Goal: Find specific page/section: Find specific page/section

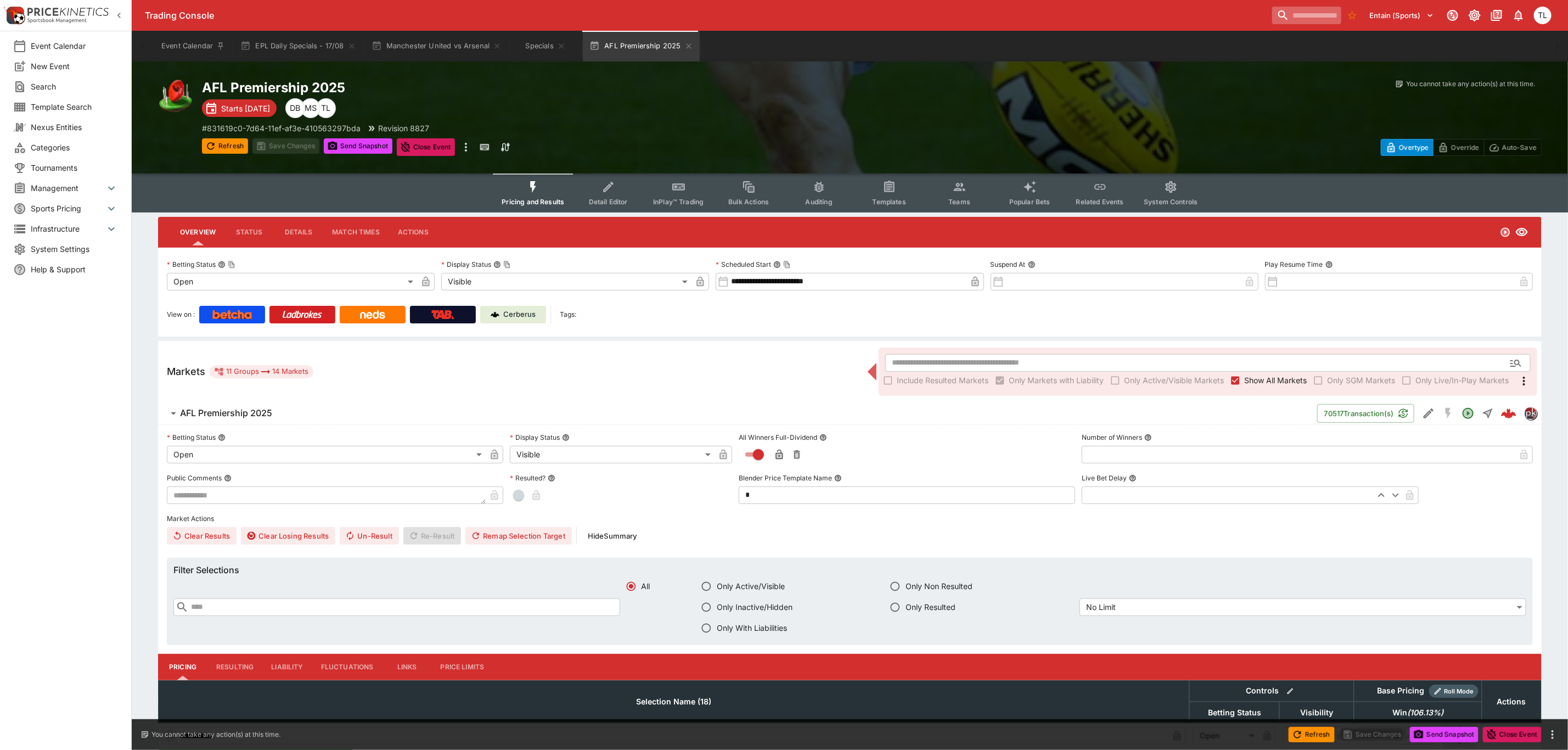
click at [1320, 13] on input "search" at bounding box center [1307, 16] width 69 height 18
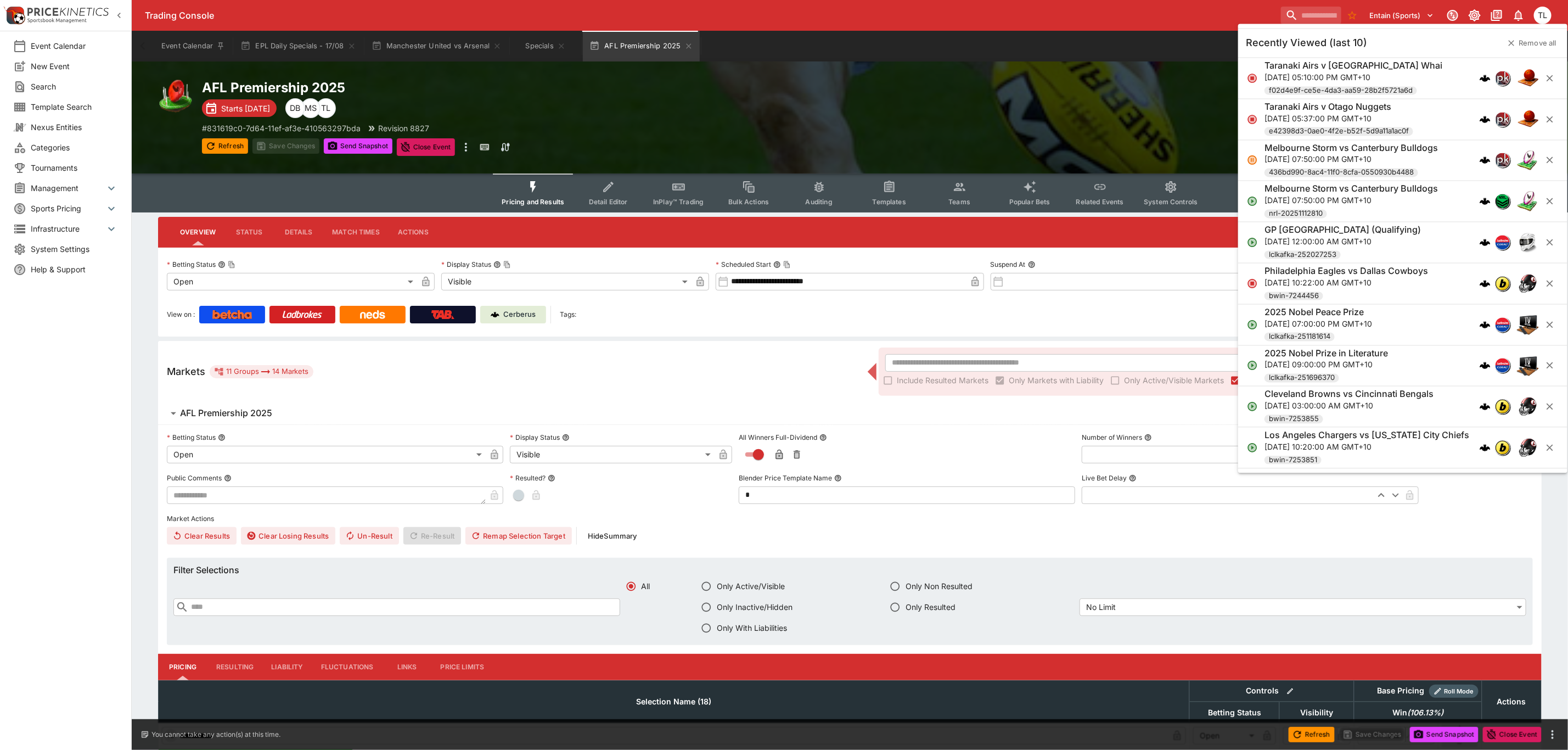
click at [1362, 283] on p "[DATE] 10:22:00 AM GMT+10" at bounding box center [1346, 282] width 163 height 12
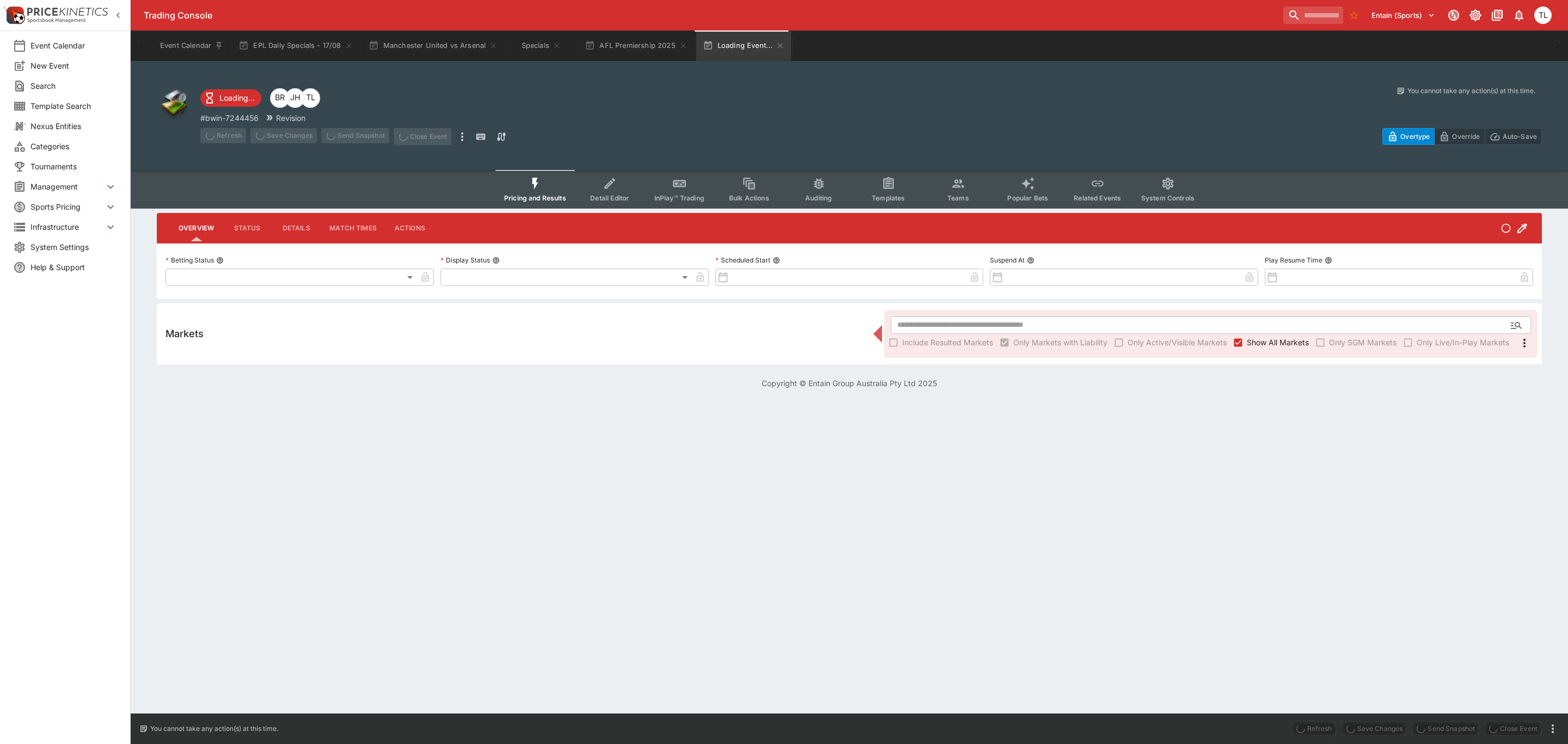
type input "**********"
type input "******"
type input "**********"
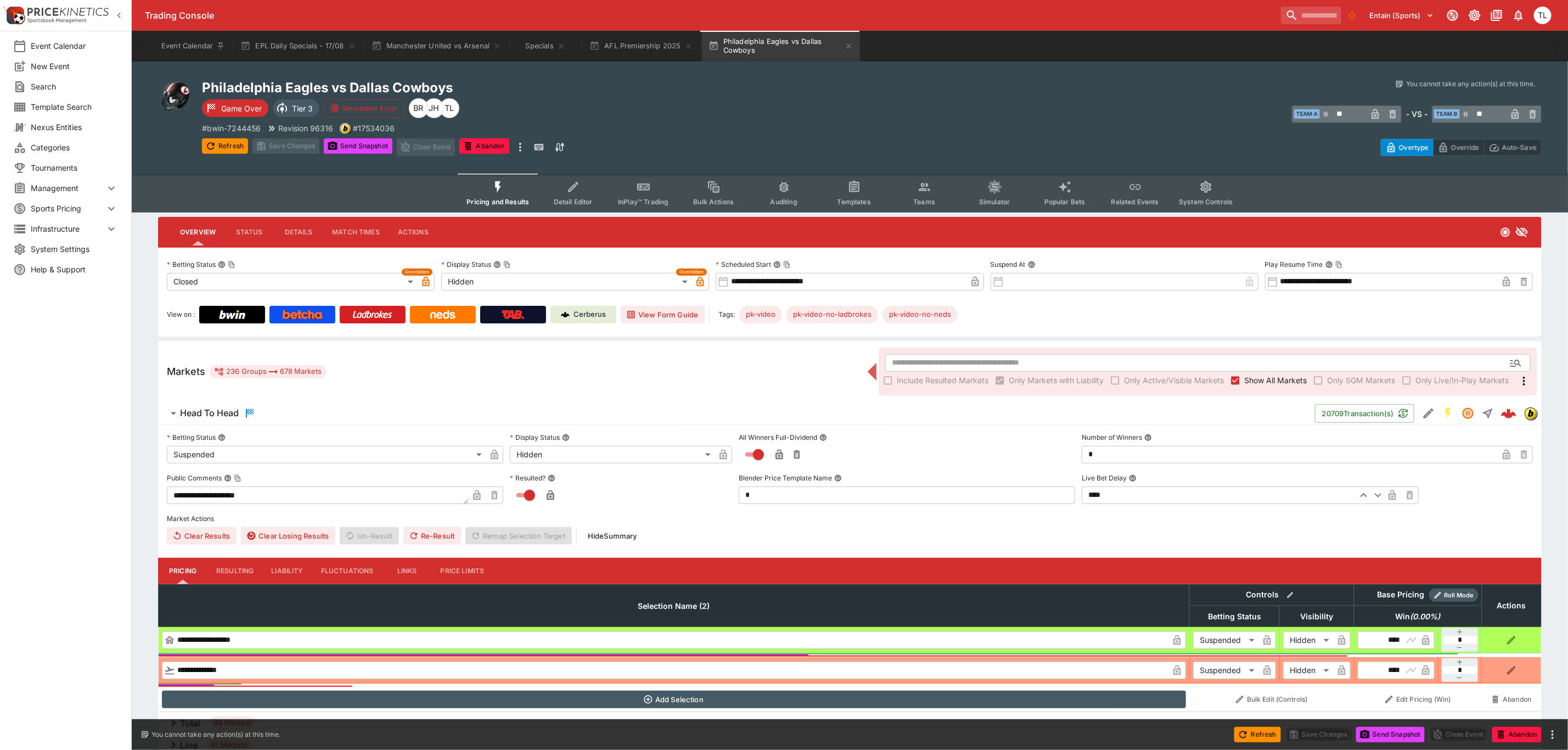
click at [251, 408] on icon "button" at bounding box center [250, 413] width 13 height 13
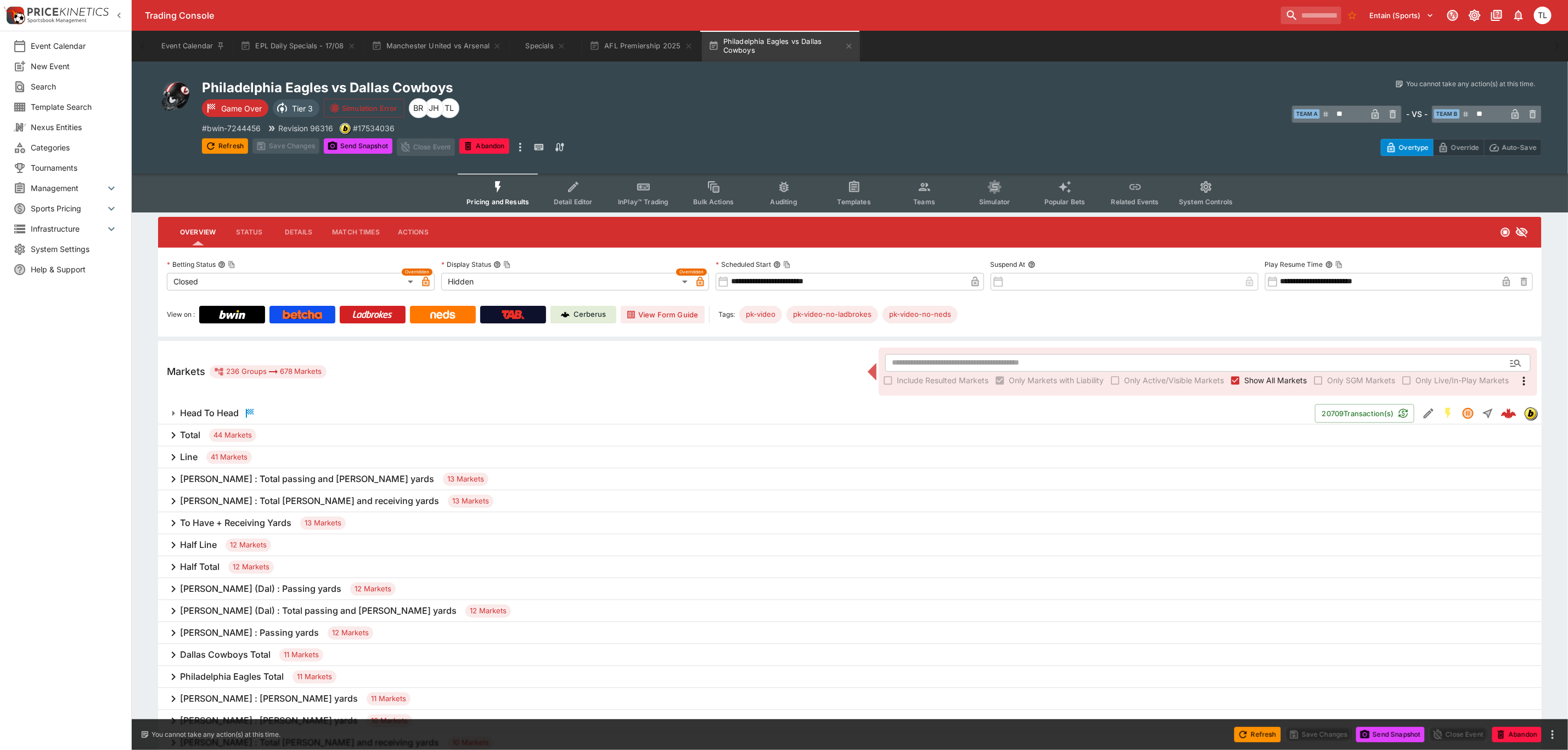
click at [222, 524] on h6 "To Have + Receiving Yards" at bounding box center [235, 523] width 111 height 12
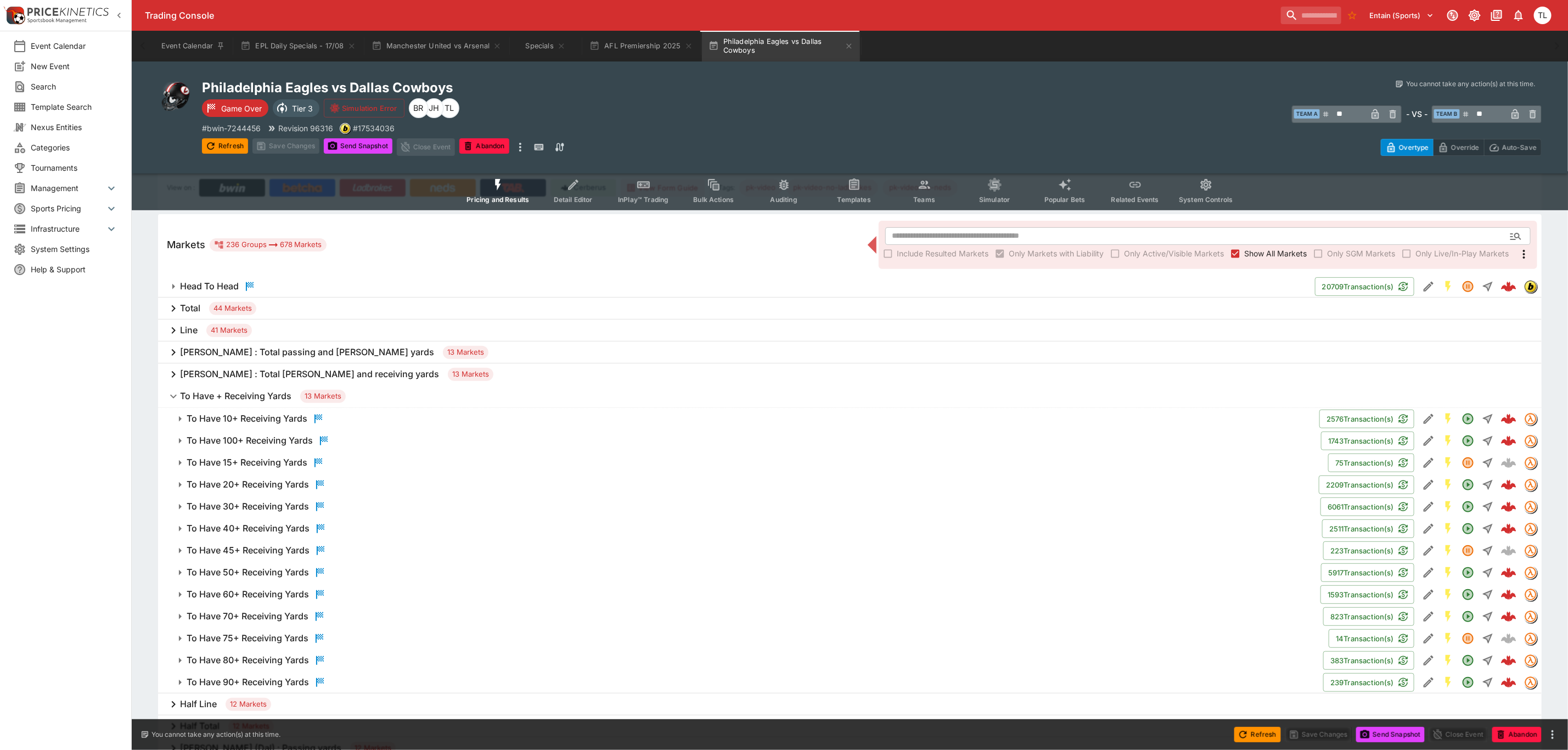
scroll to position [165, 0]
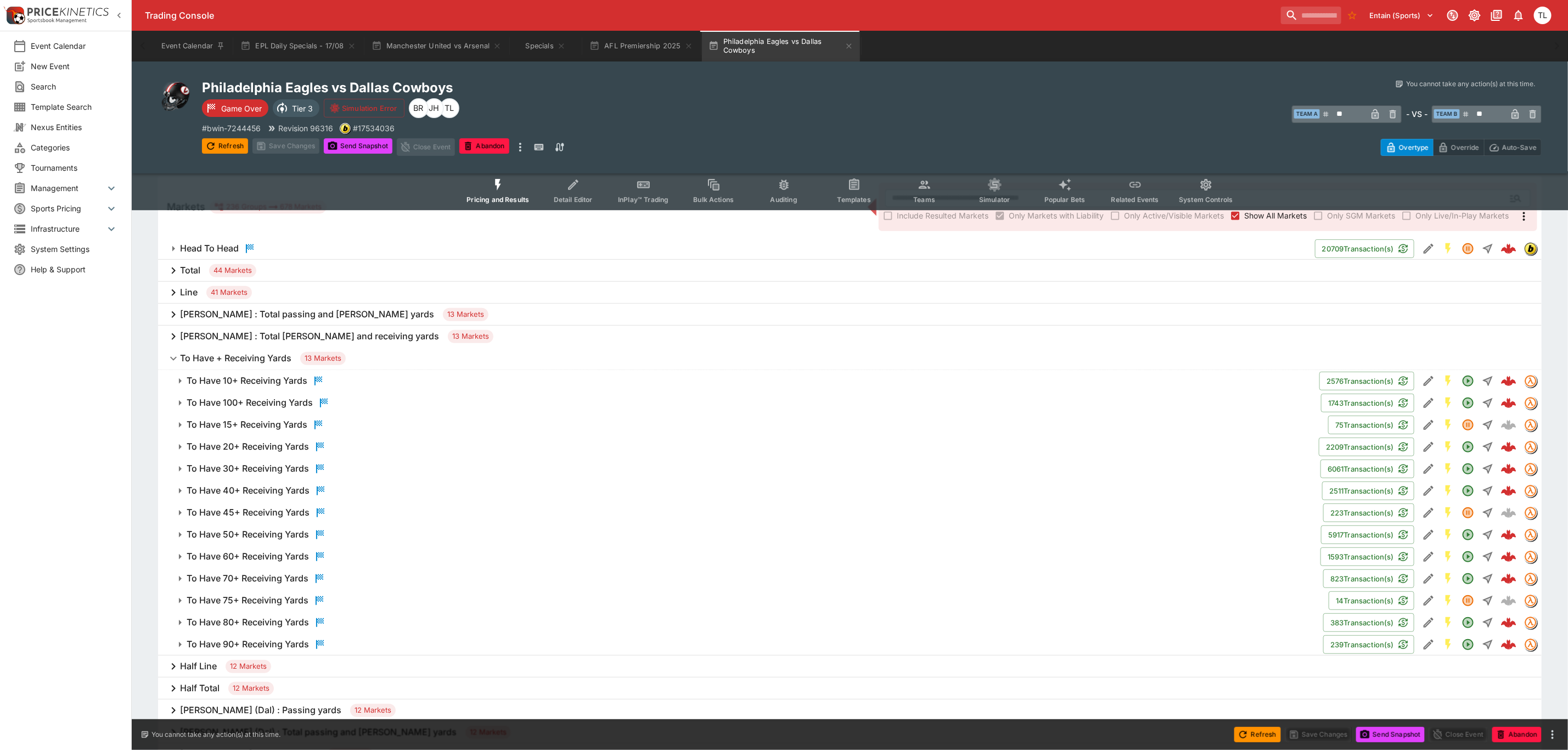
click at [683, 526] on button "To Have 50+ Receiving Yards" at bounding box center [739, 535] width 1163 height 22
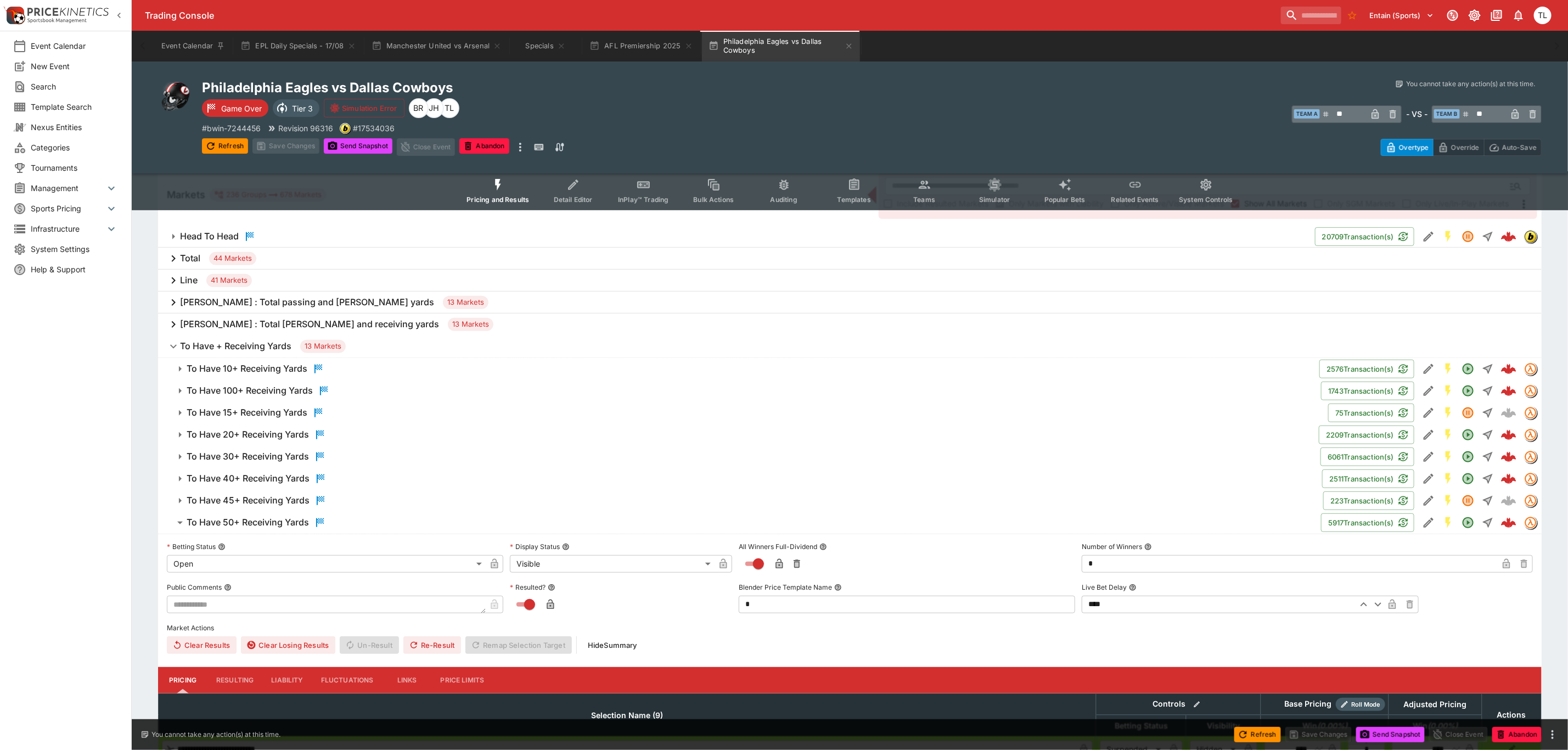
scroll to position [412, 0]
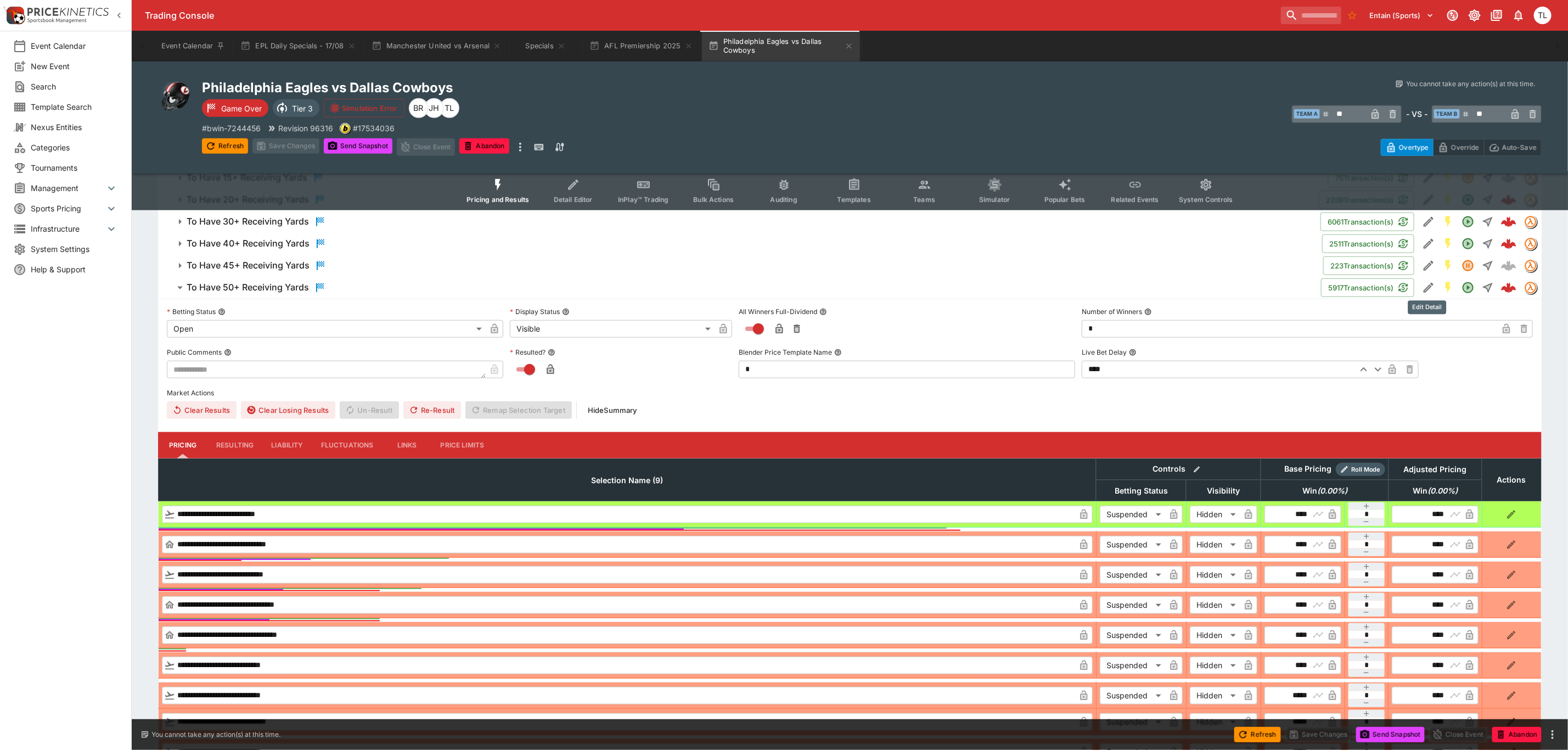
click at [1430, 292] on icon "Edit Detail" at bounding box center [1429, 288] width 13 height 13
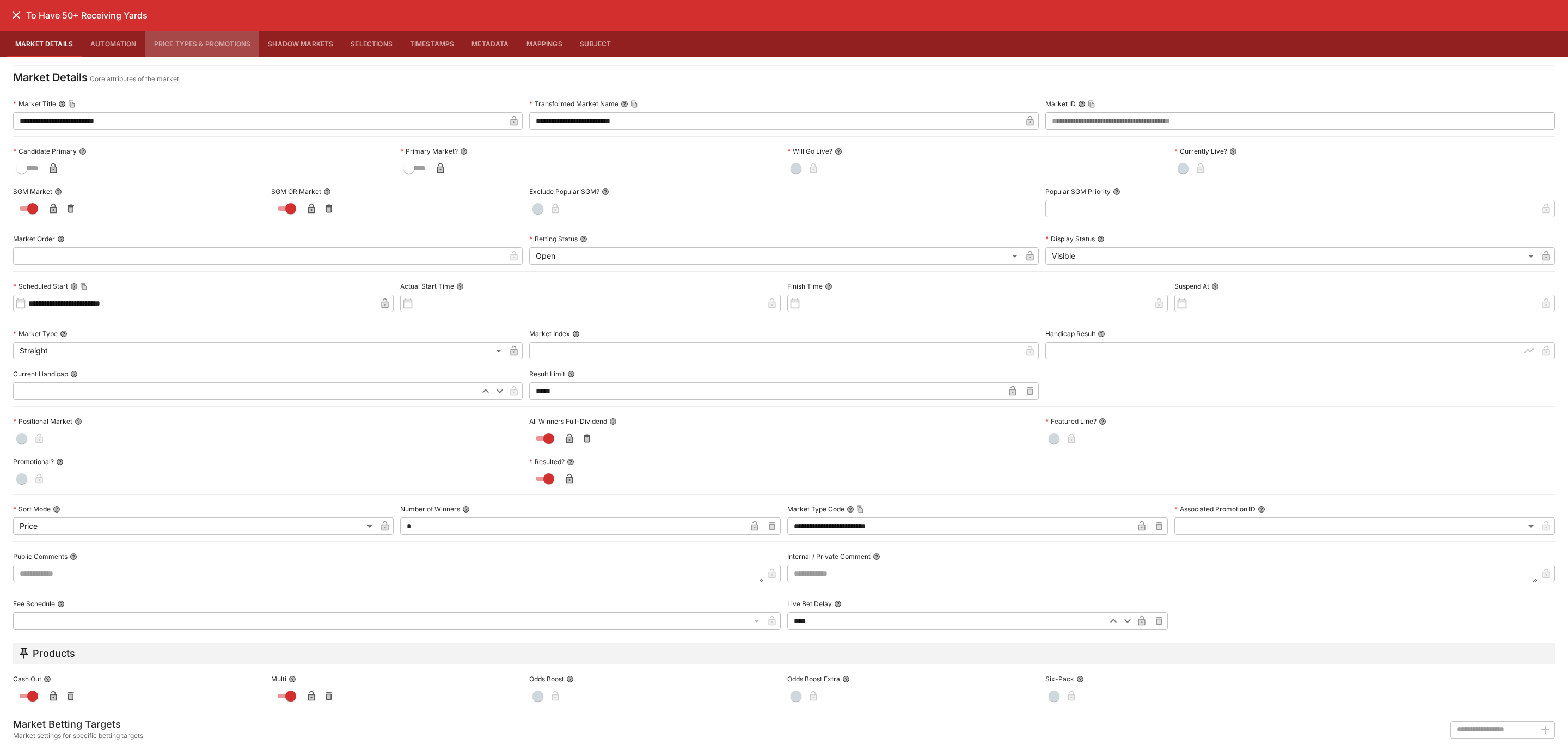
click at [214, 45] on button "Price Types & Promotions" at bounding box center [203, 44] width 114 height 26
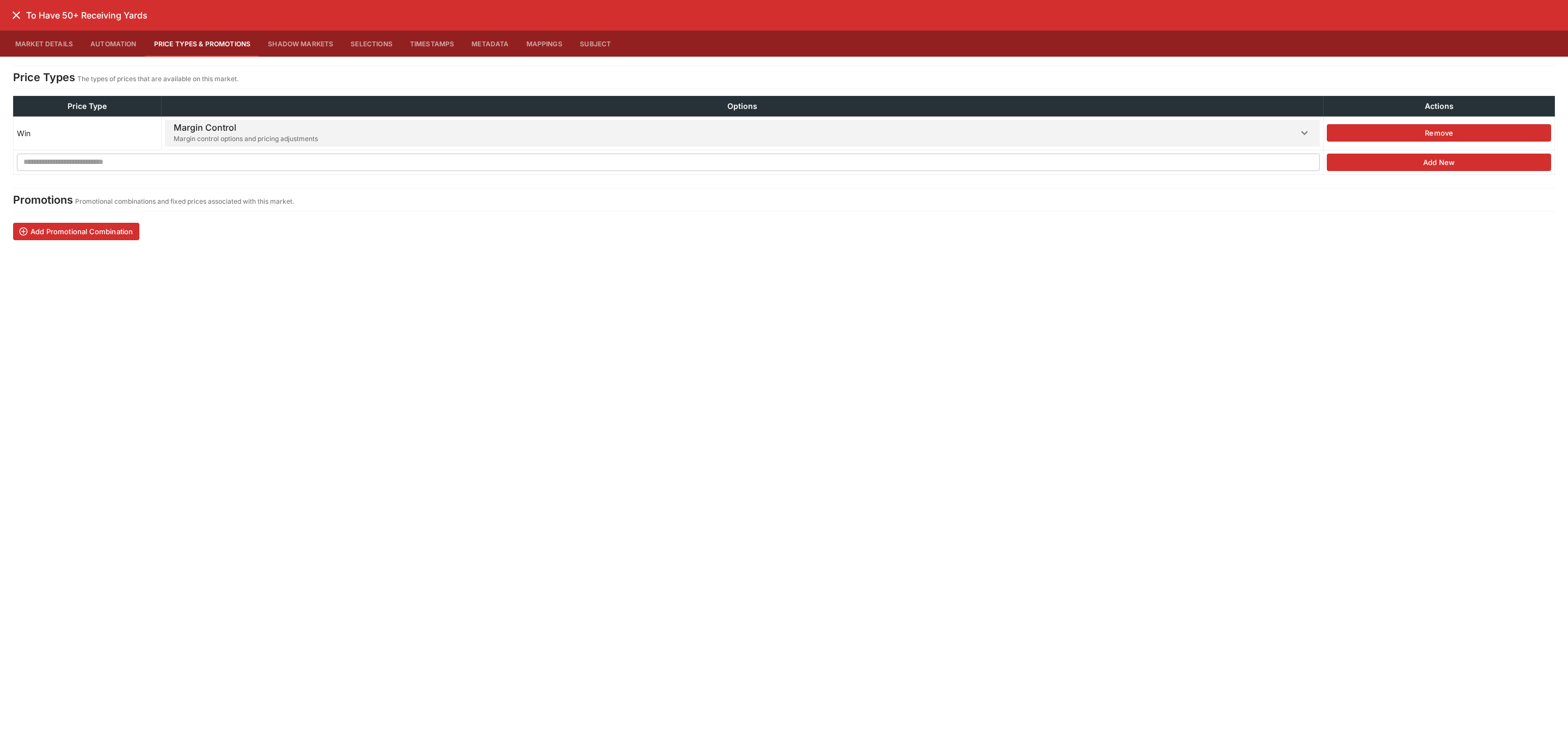
click at [241, 133] on h6 "Margin Control" at bounding box center [246, 127] width 144 height 12
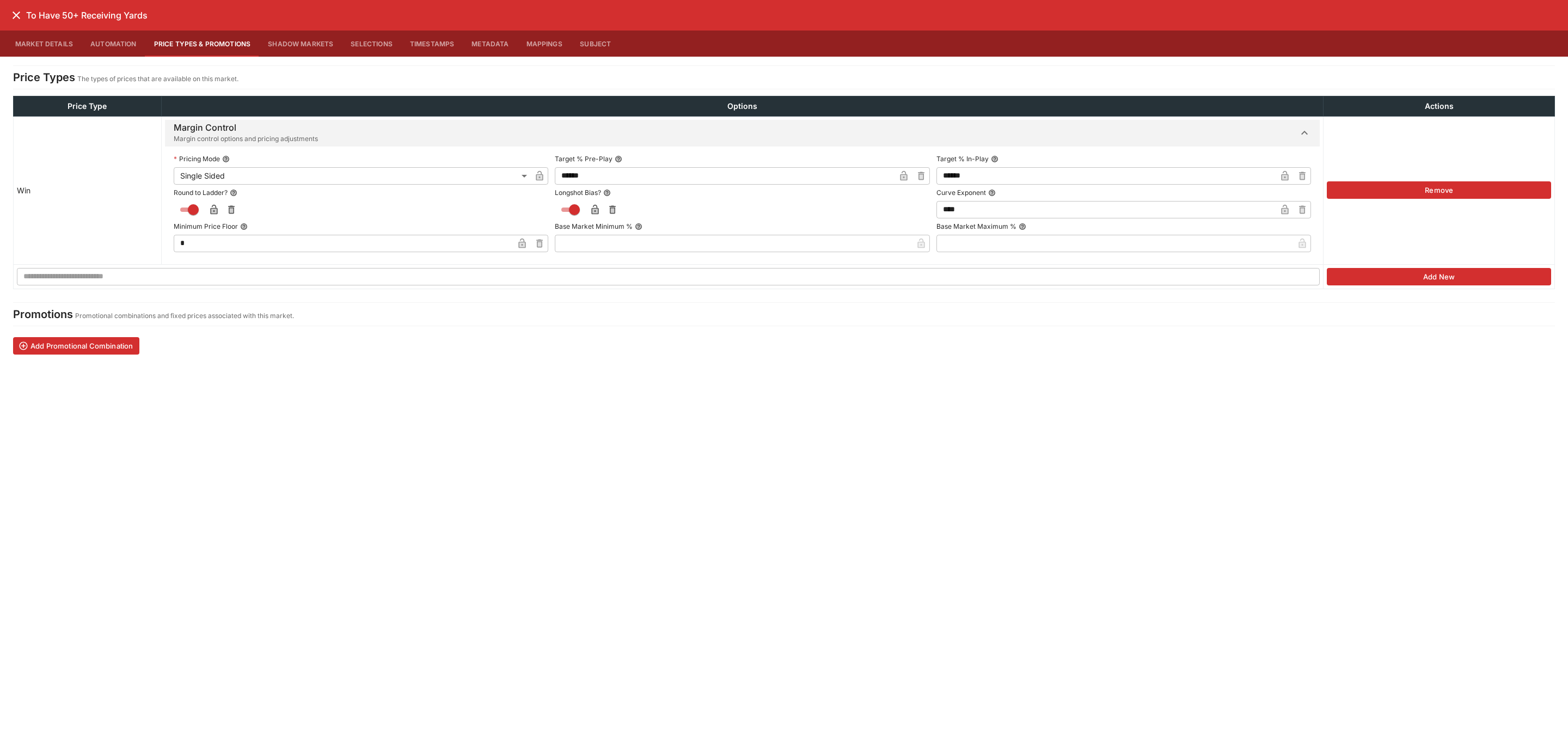
click at [12, 16] on icon "close" at bounding box center [16, 15] width 13 height 13
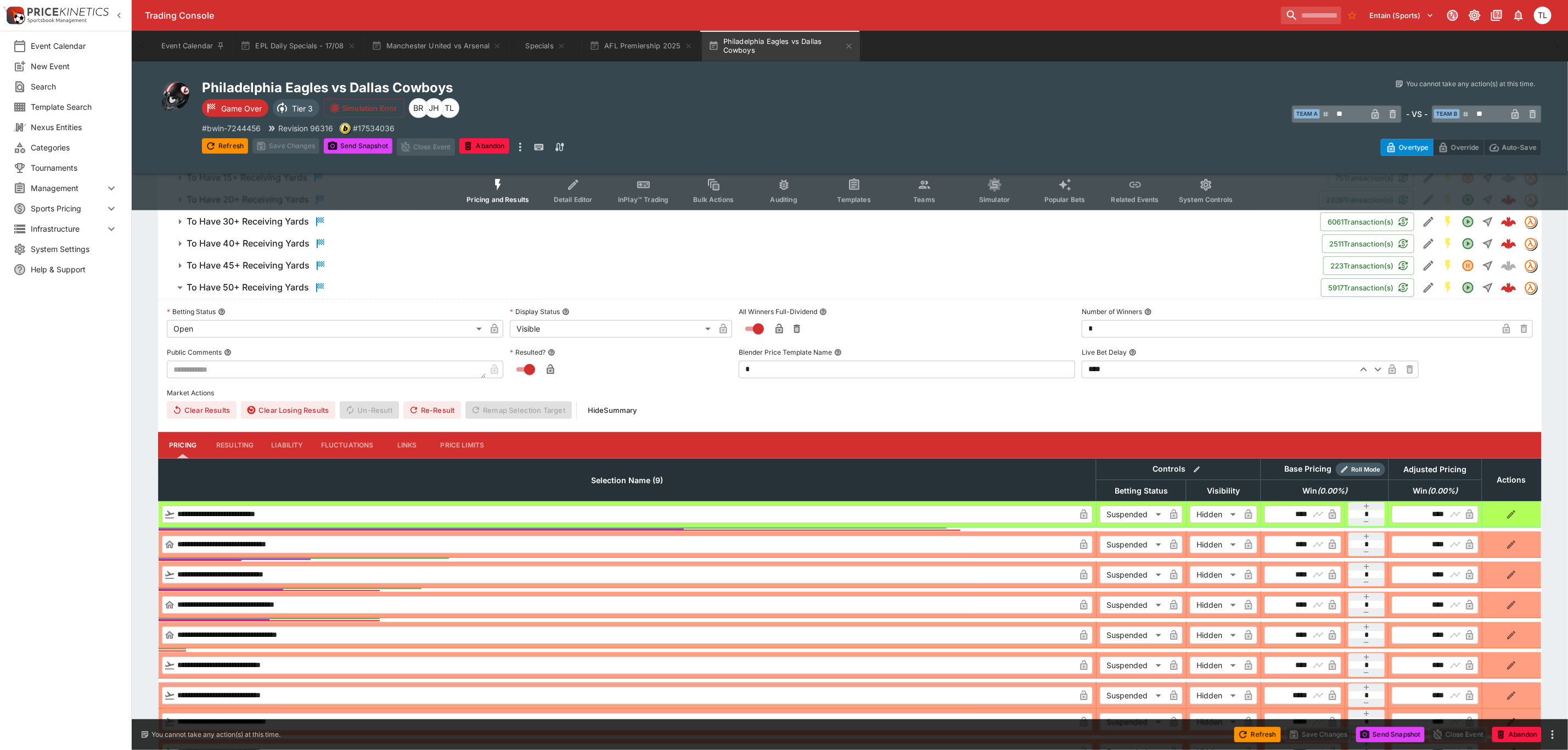
click at [292, 279] on button "To Have 50+ Receiving Yards" at bounding box center [739, 288] width 1163 height 22
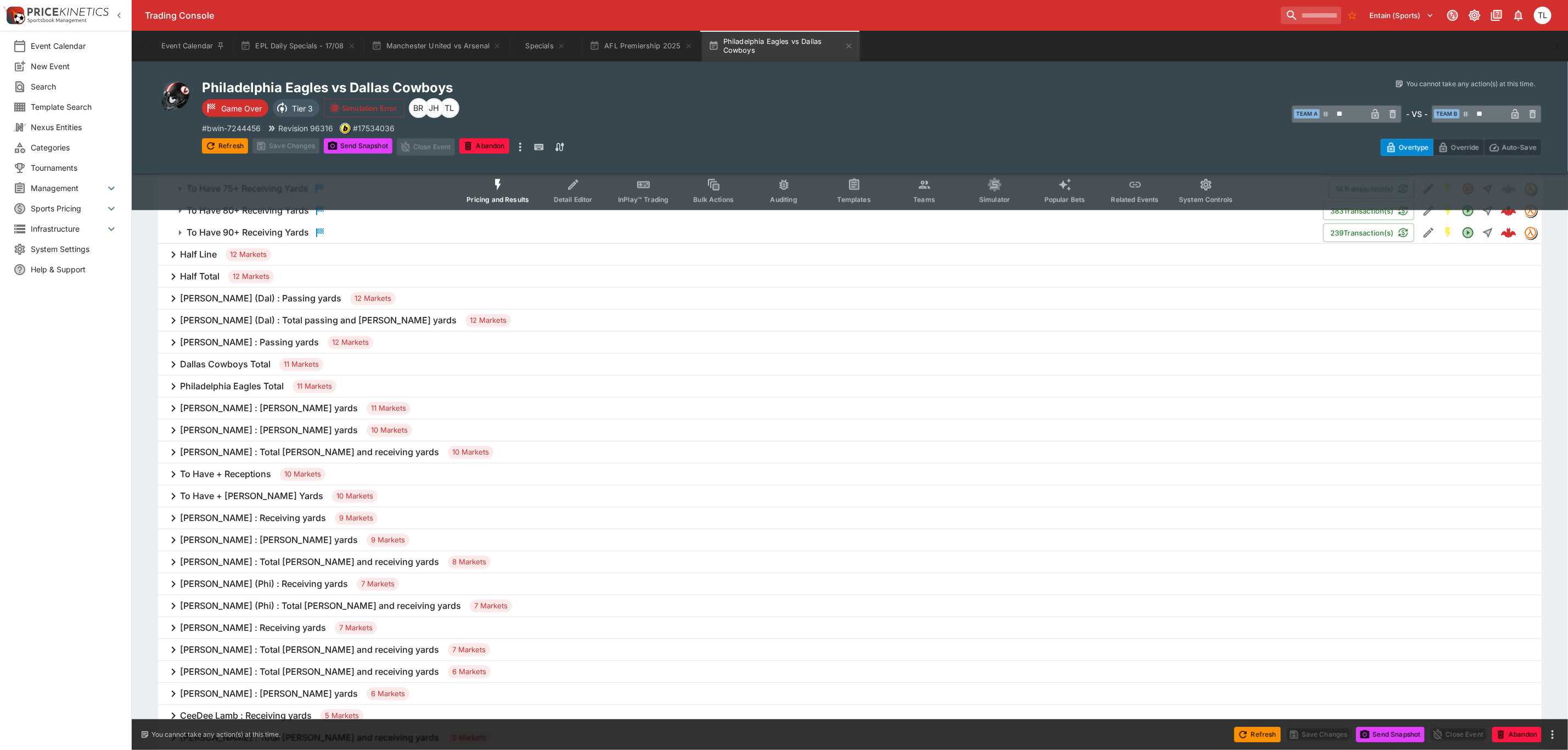
scroll to position [659, 0]
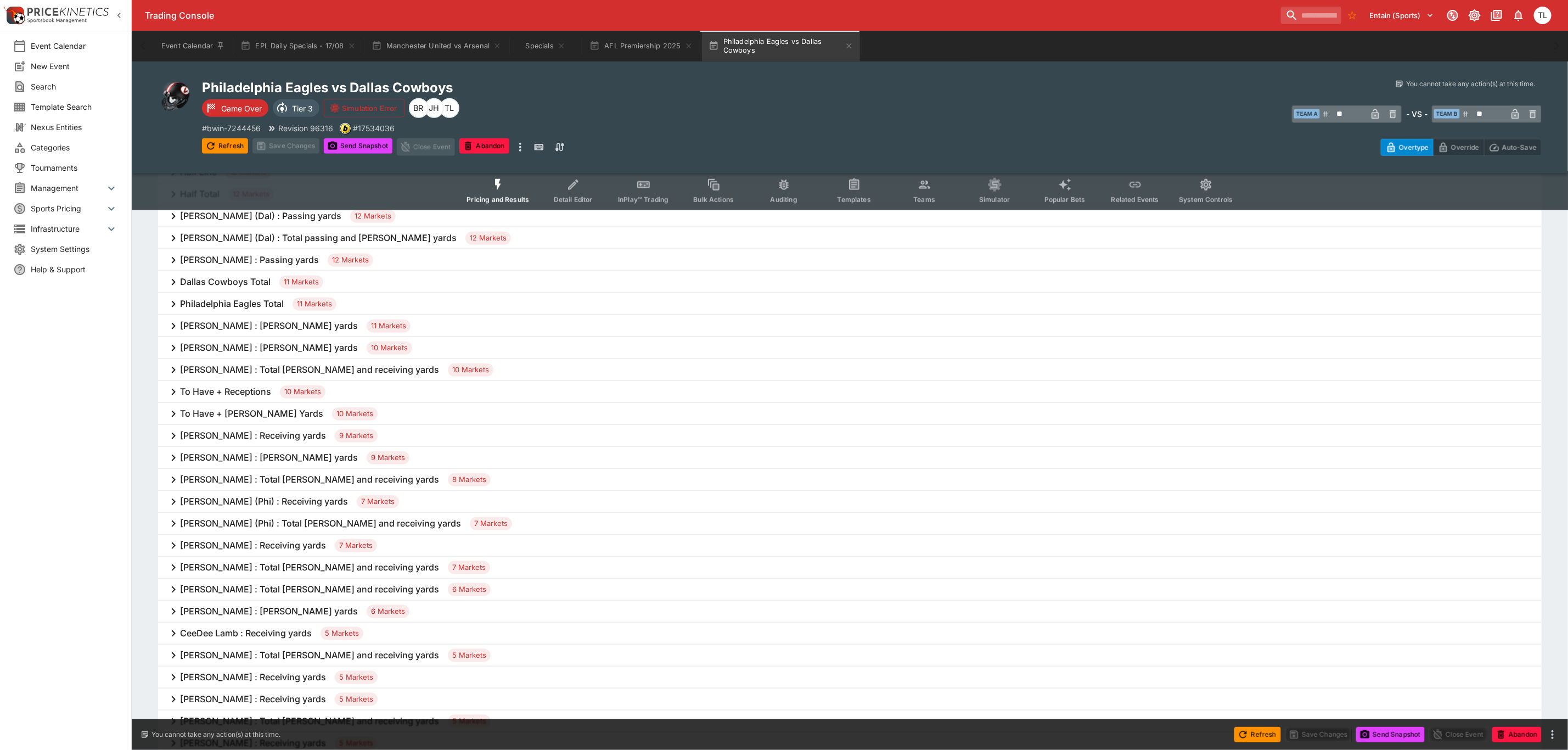
click at [322, 386] on span "10 Markets" at bounding box center [302, 392] width 45 height 11
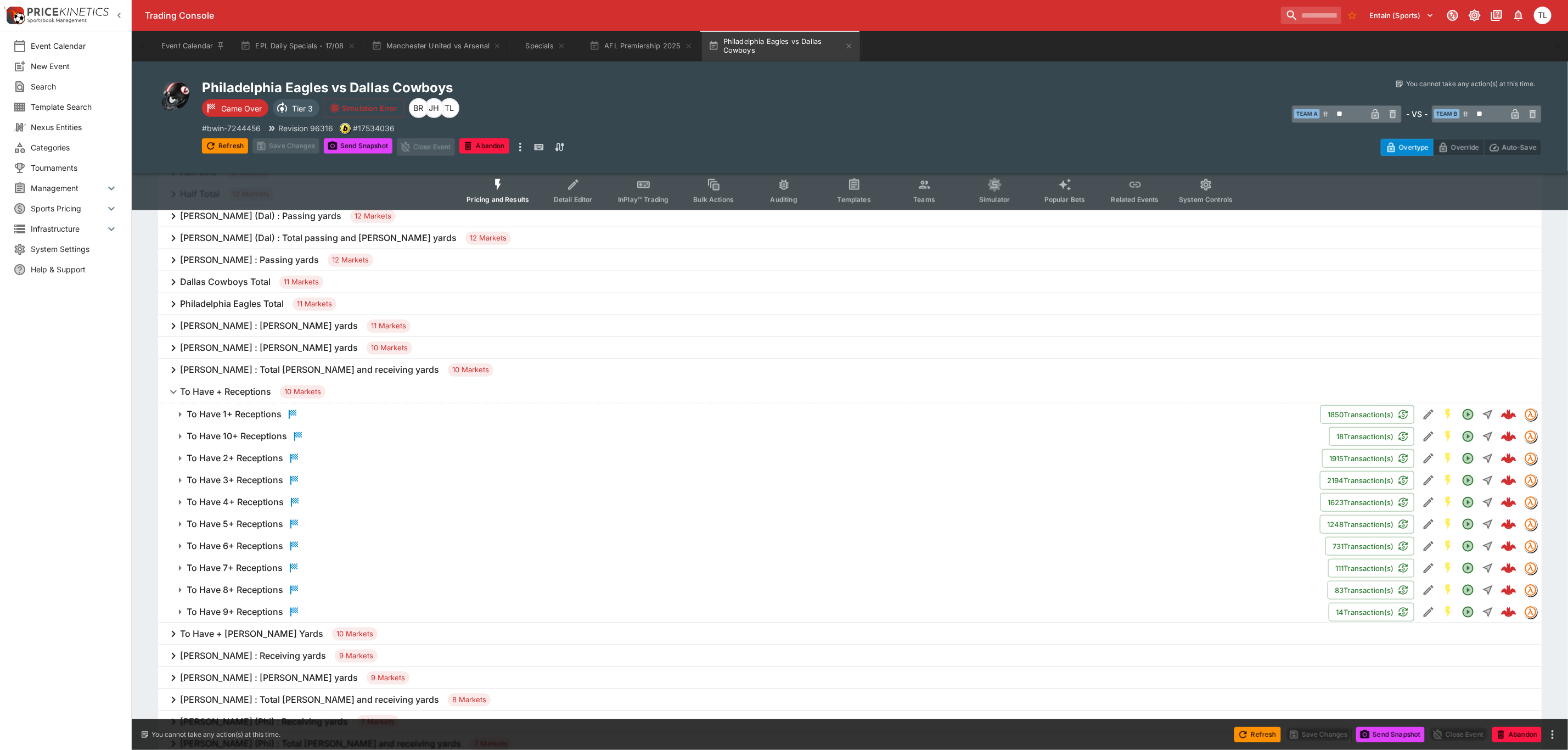
click at [405, 403] on button "To Have 1+ Receptions" at bounding box center [739, 414] width 1163 height 22
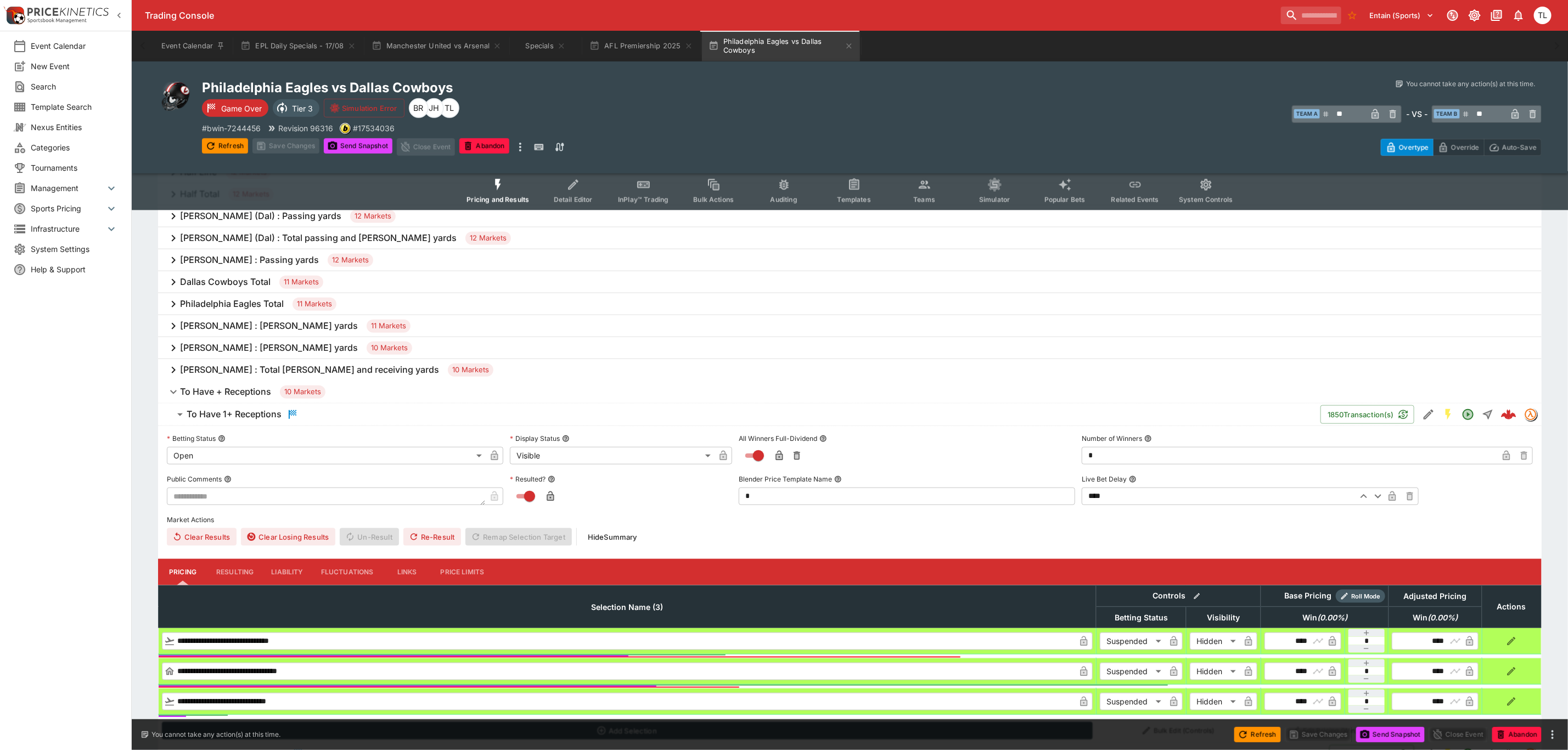
click at [394, 395] on span "To Have + Receptions 10 Markets" at bounding box center [856, 392] width 1353 height 13
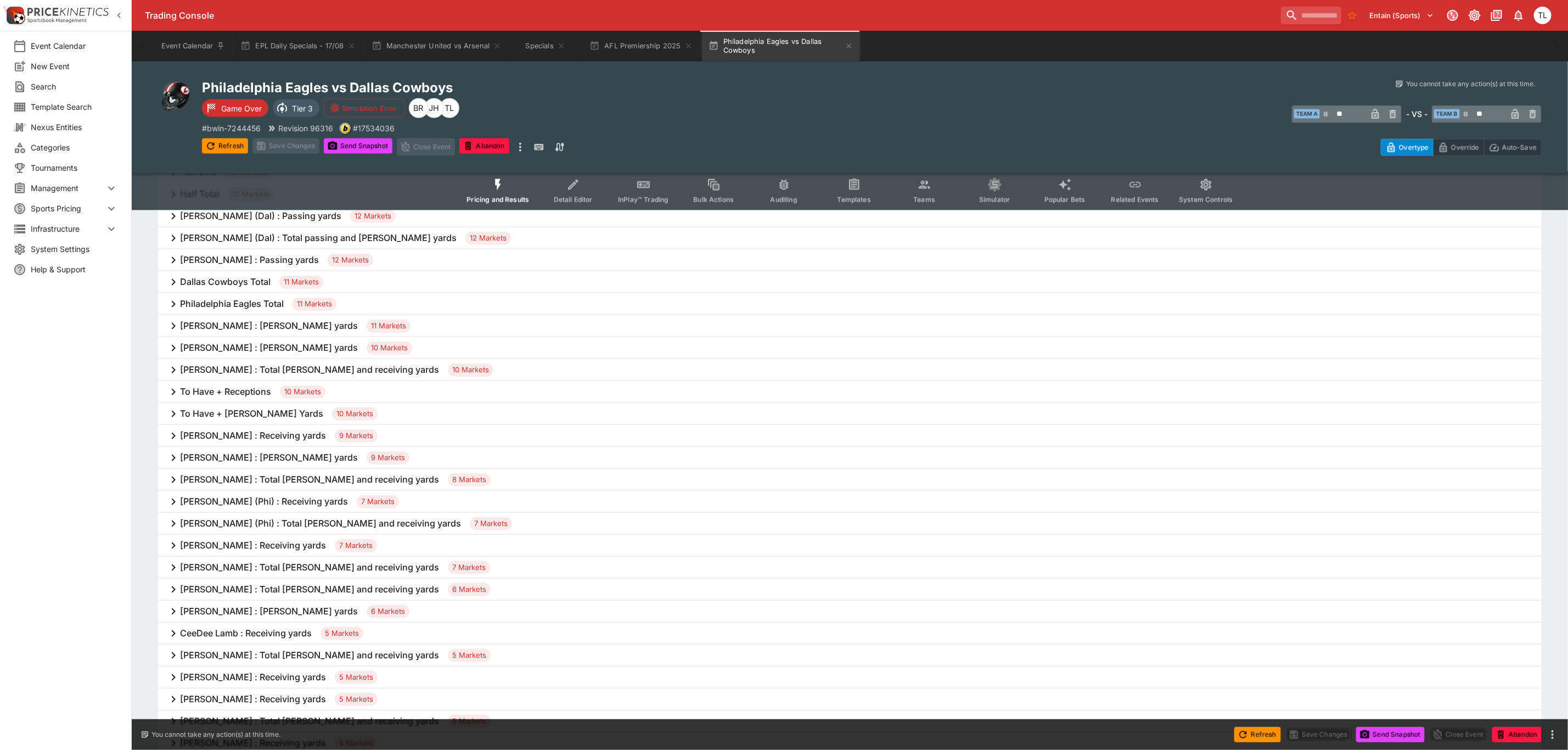
click at [384, 412] on div "To Have + [PERSON_NAME] Yards 10 Markets" at bounding box center [849, 414] width 1383 height 22
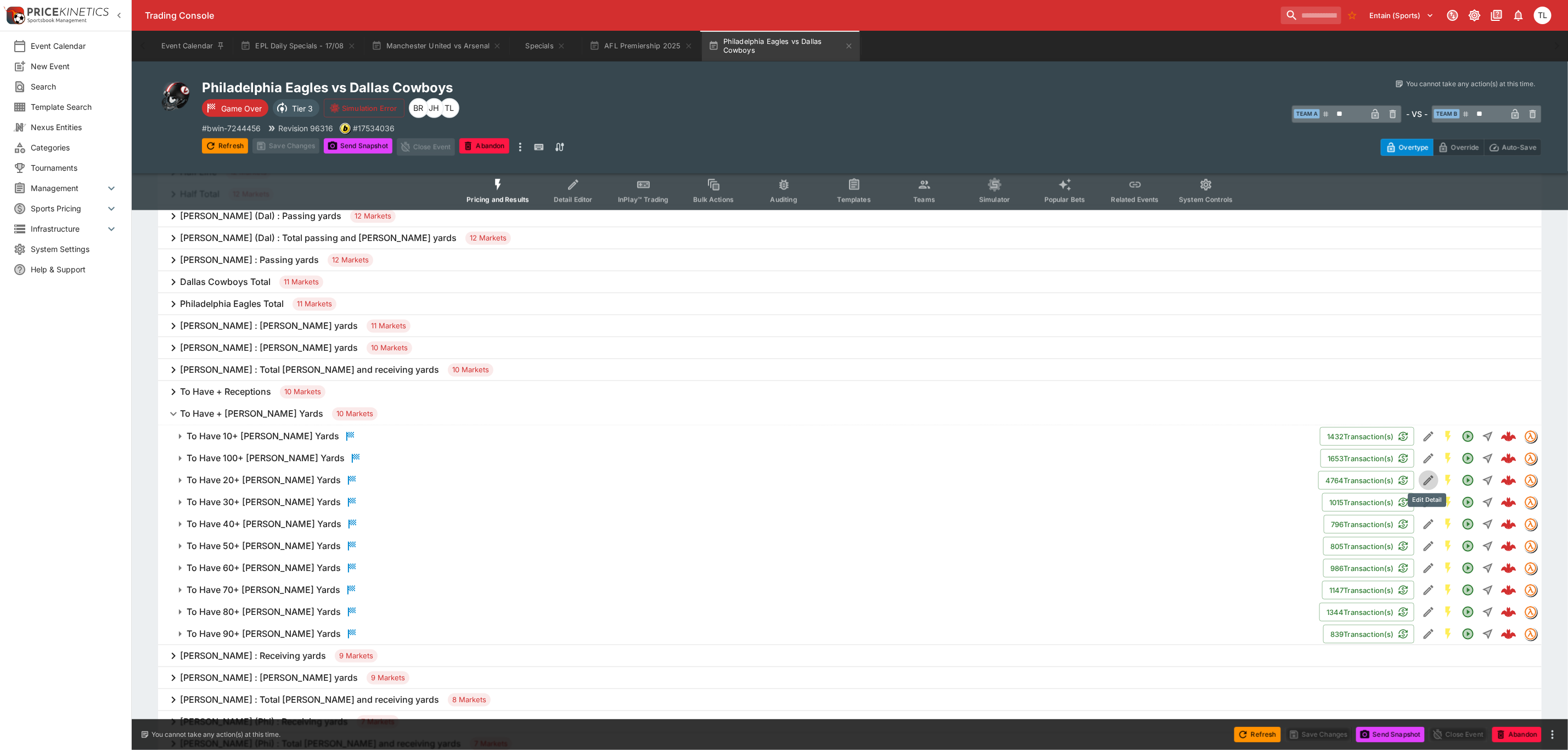
click at [1425, 474] on icon "Edit Detail" at bounding box center [1429, 480] width 13 height 13
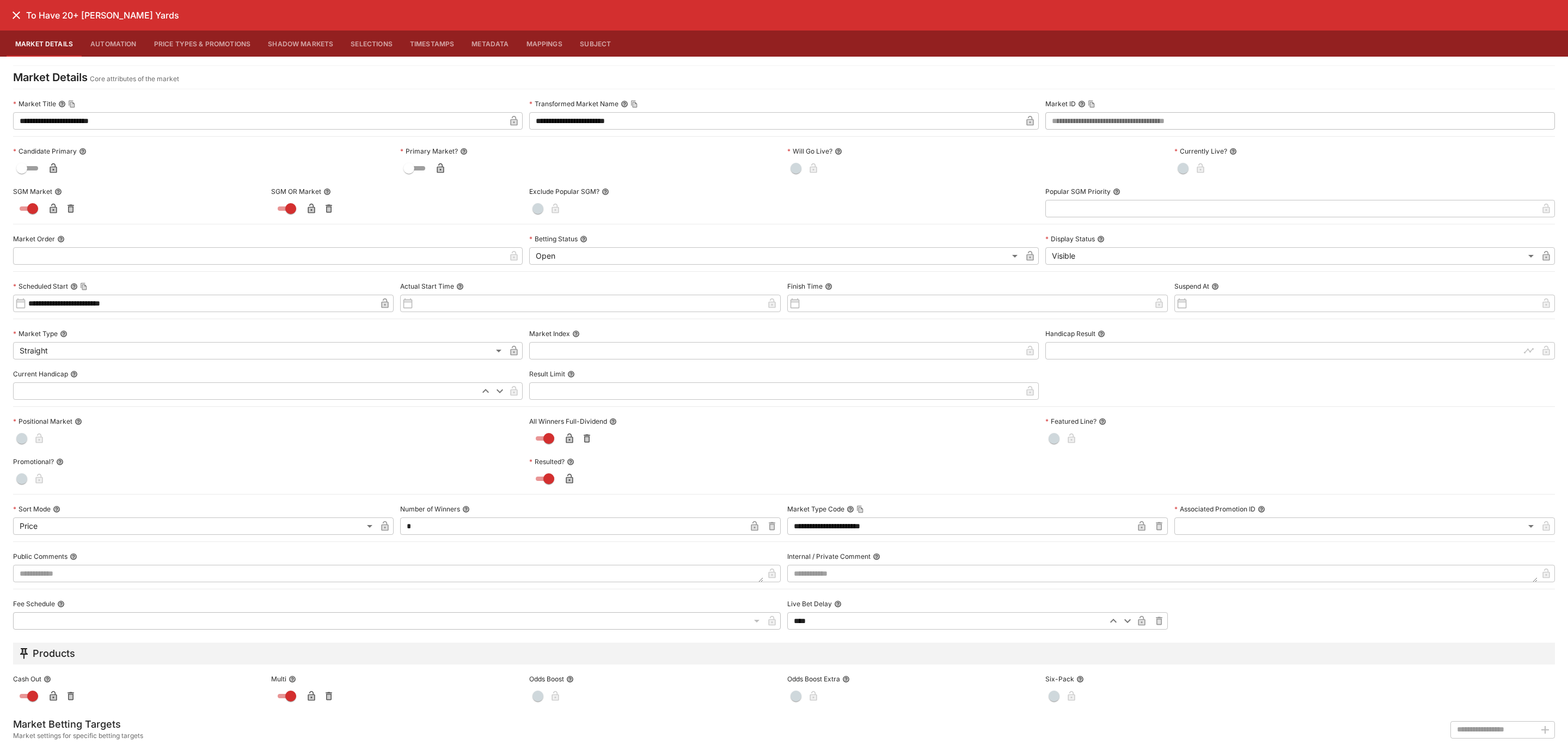
click at [248, 39] on button "Price Types & Promotions" at bounding box center [203, 44] width 114 height 26
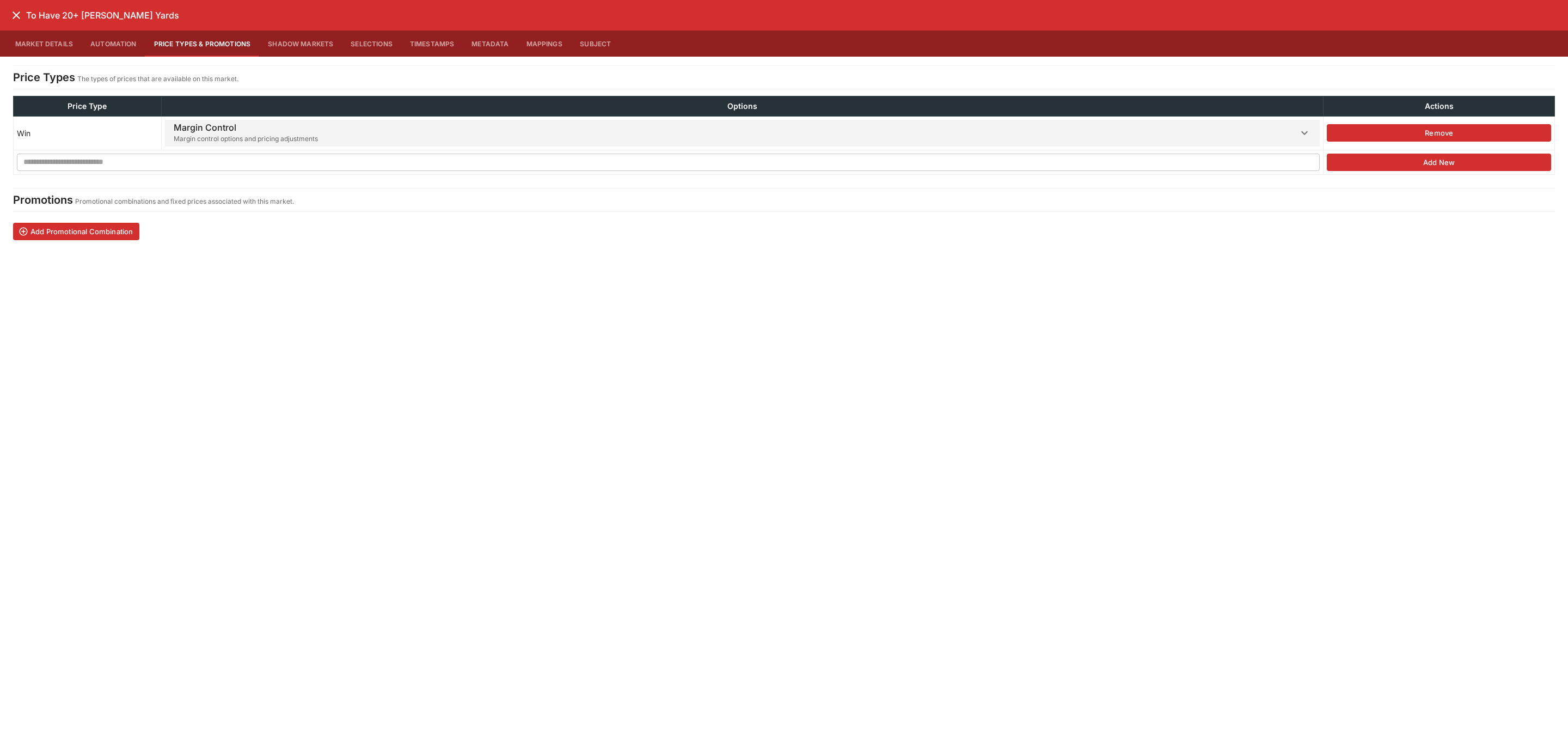
click at [260, 131] on h6 "Margin Control" at bounding box center [246, 127] width 144 height 12
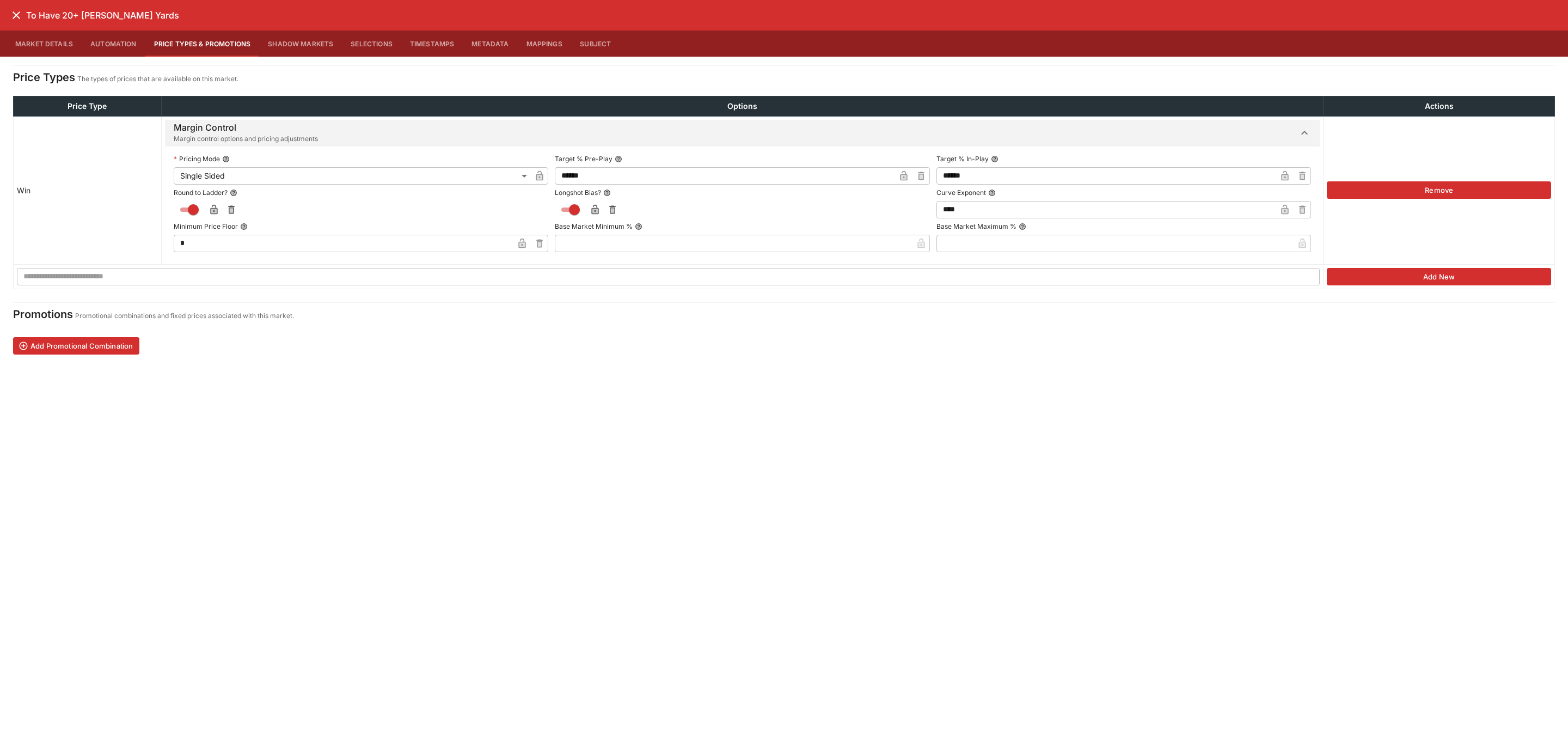
click at [7, 20] on button "close" at bounding box center [16, 15] width 20 height 20
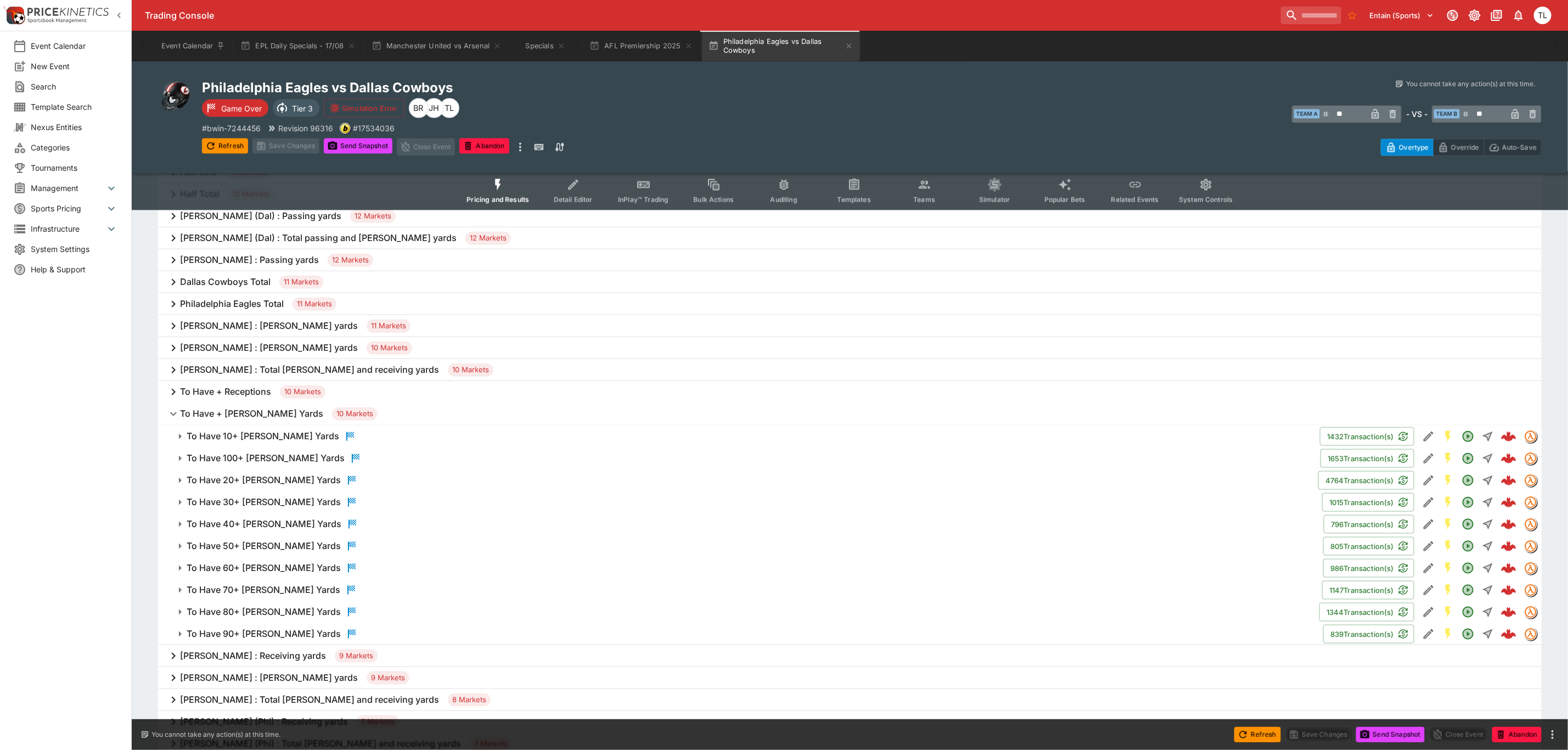
click at [231, 408] on h6 "To Have + [PERSON_NAME] Yards" at bounding box center [251, 414] width 143 height 12
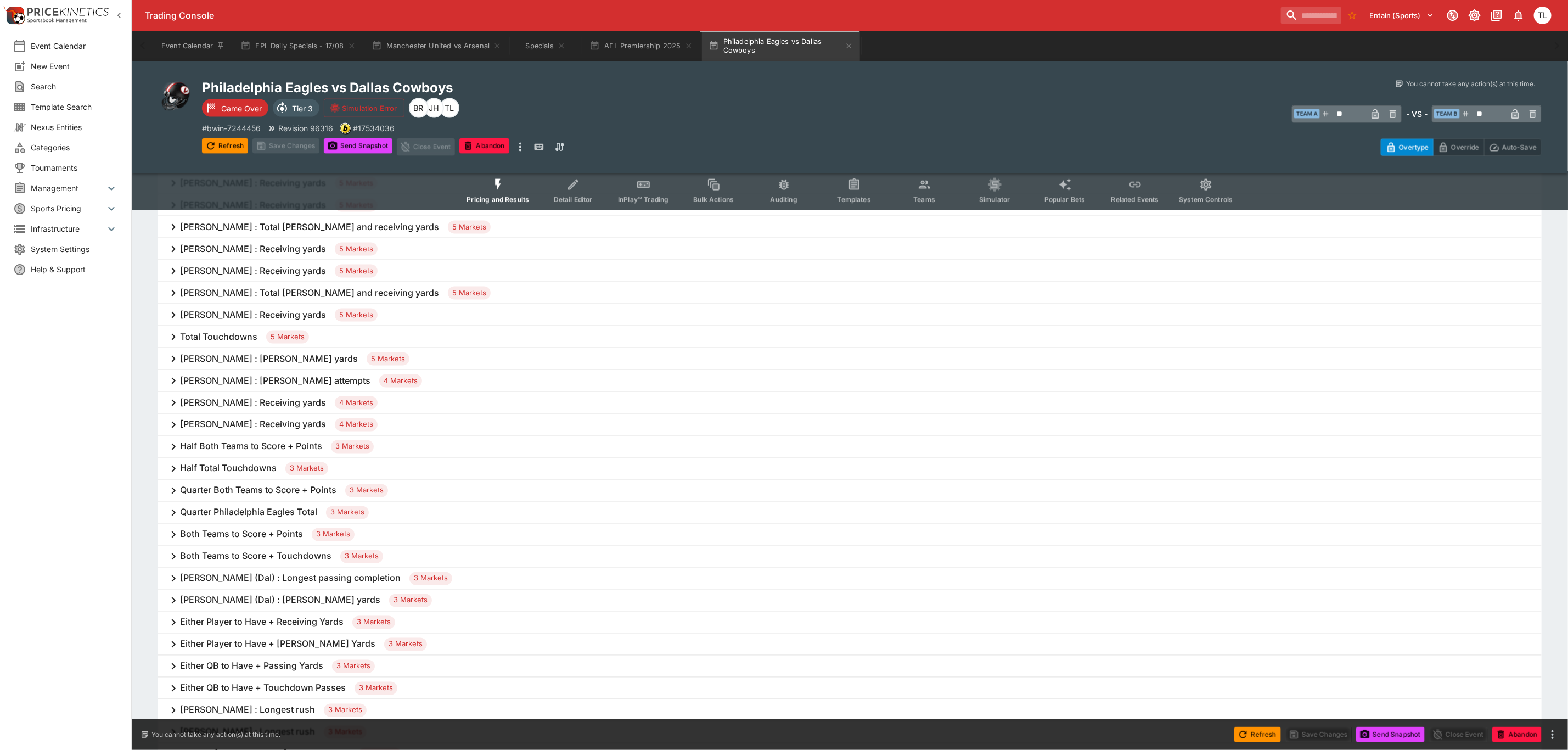
scroll to position [823, 0]
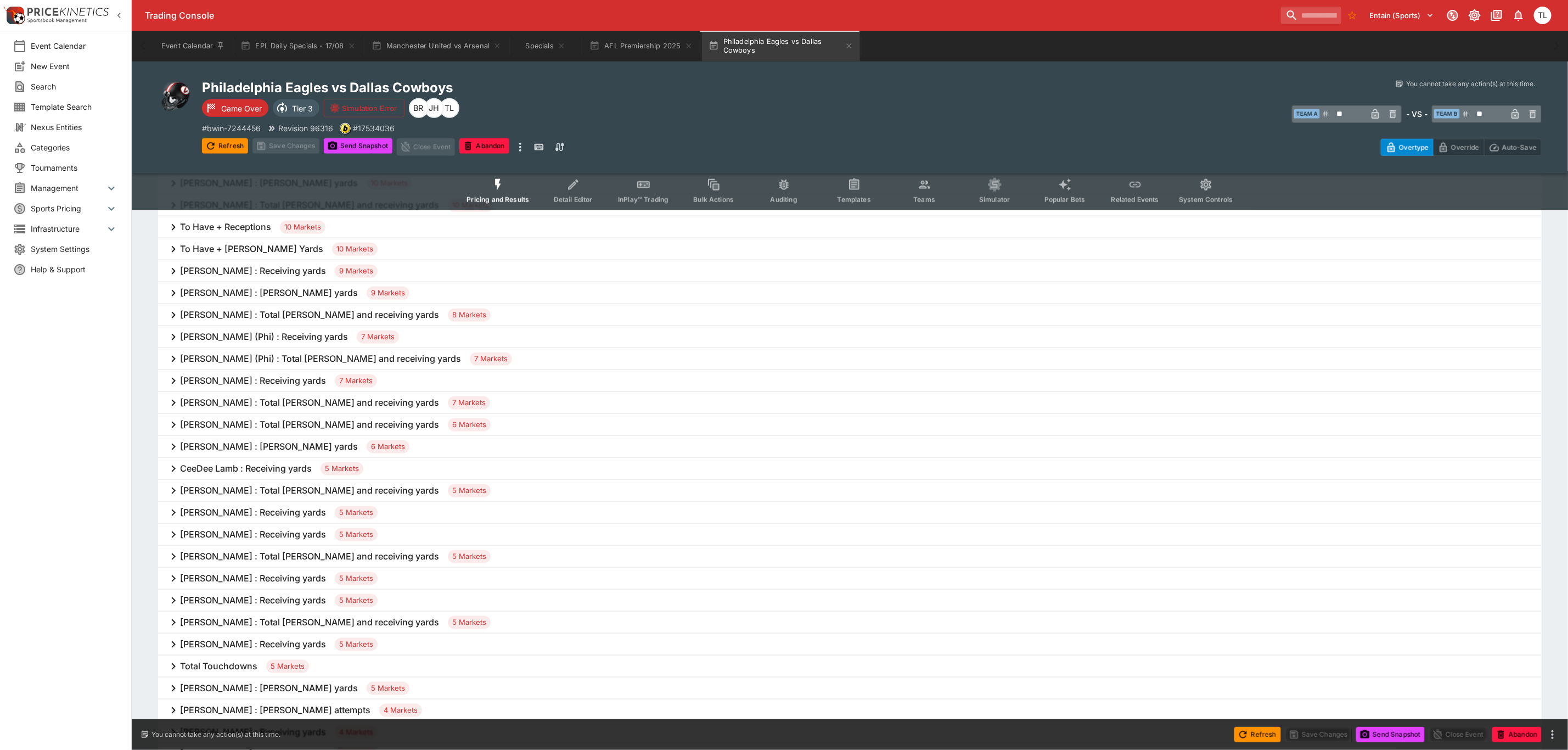
click at [67, 185] on span "Management" at bounding box center [68, 188] width 74 height 12
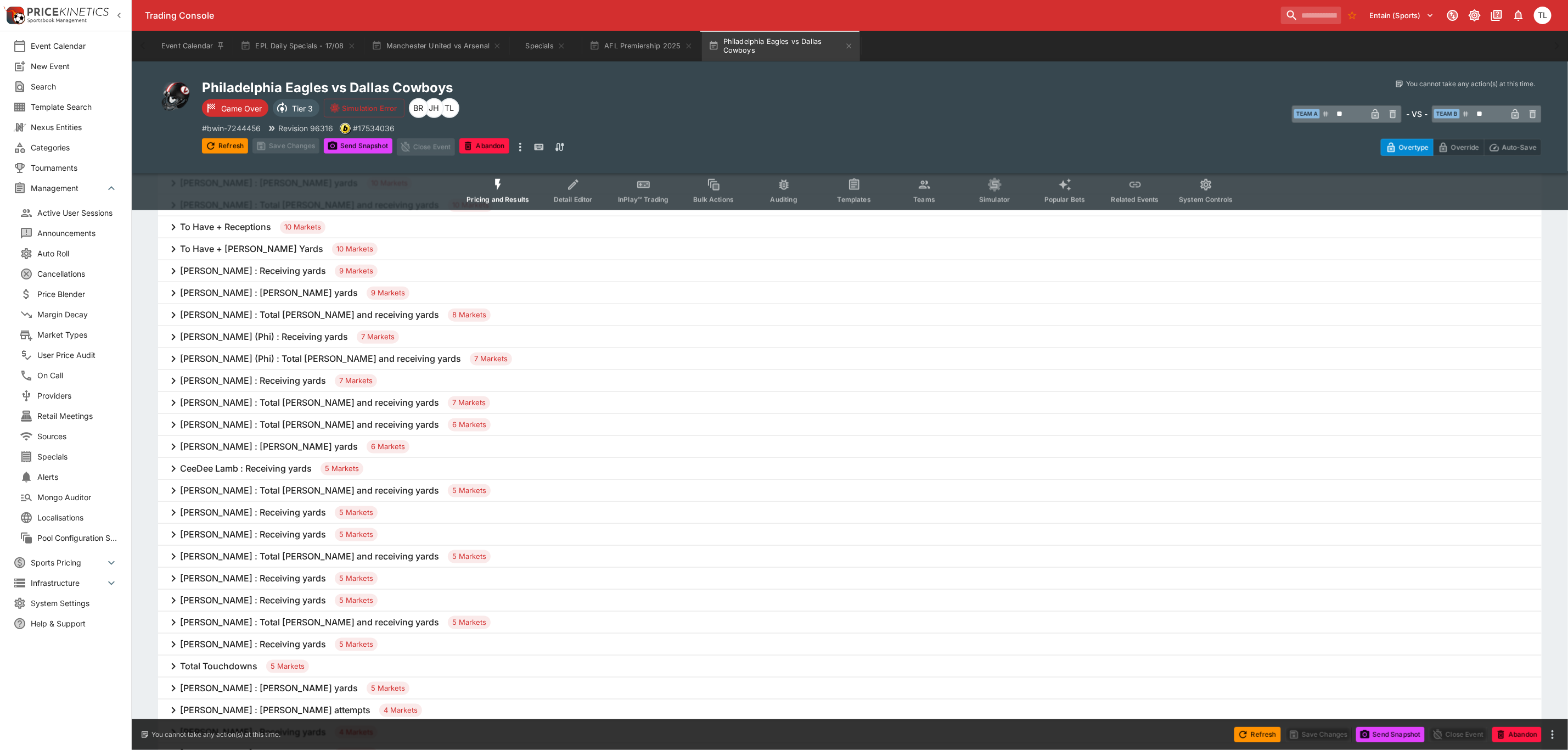
click at [51, 340] on span "Market Types" at bounding box center [78, 334] width 81 height 12
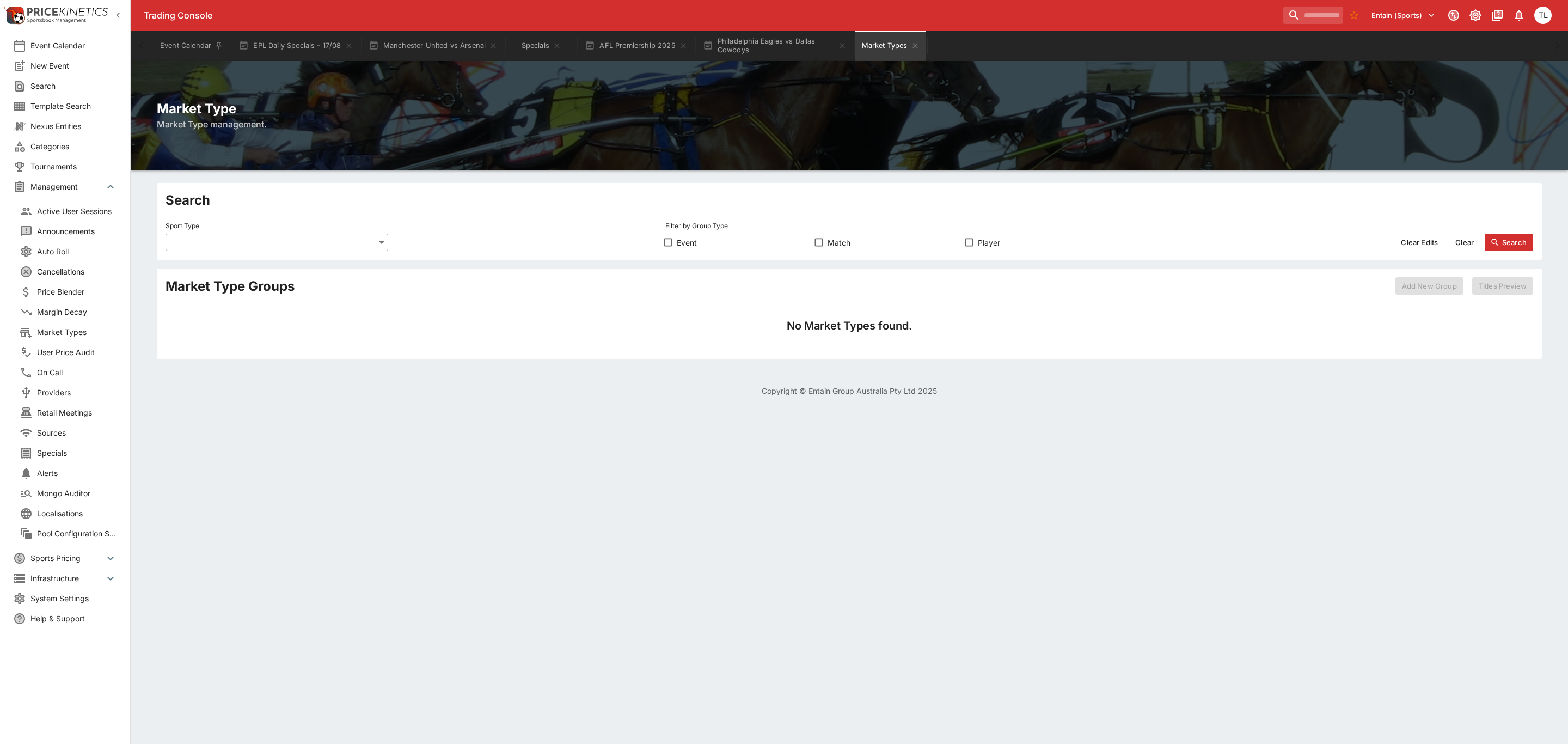
click at [322, 244] on body "Trading Console Entain (Sports) 1 TL Event Calendar New Event Search Template S…" at bounding box center [784, 205] width 1568 height 410
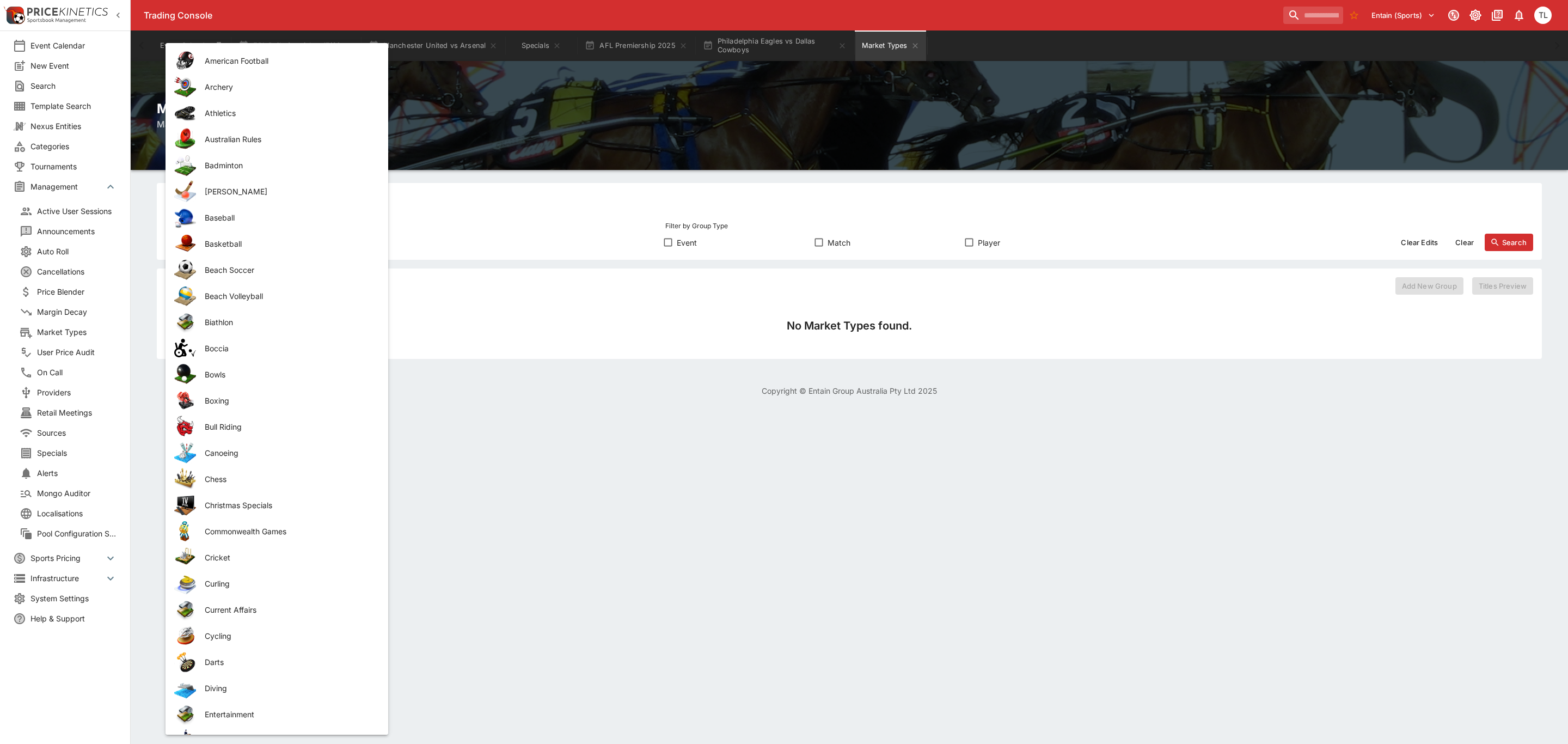
click at [247, 56] on span "American Football" at bounding box center [288, 61] width 166 height 12
type input "**********"
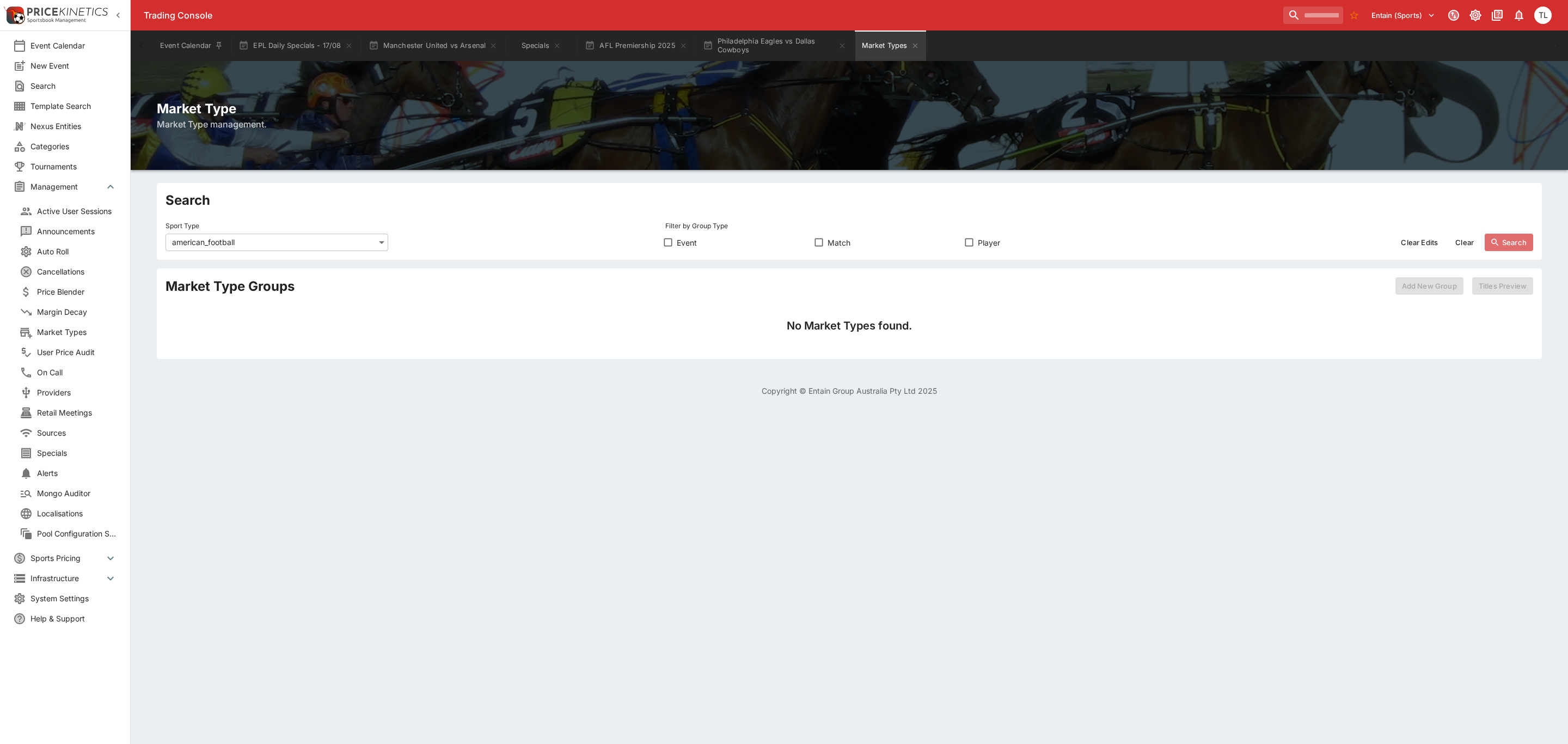
click at [1518, 241] on button "Search" at bounding box center [1508, 242] width 48 height 18
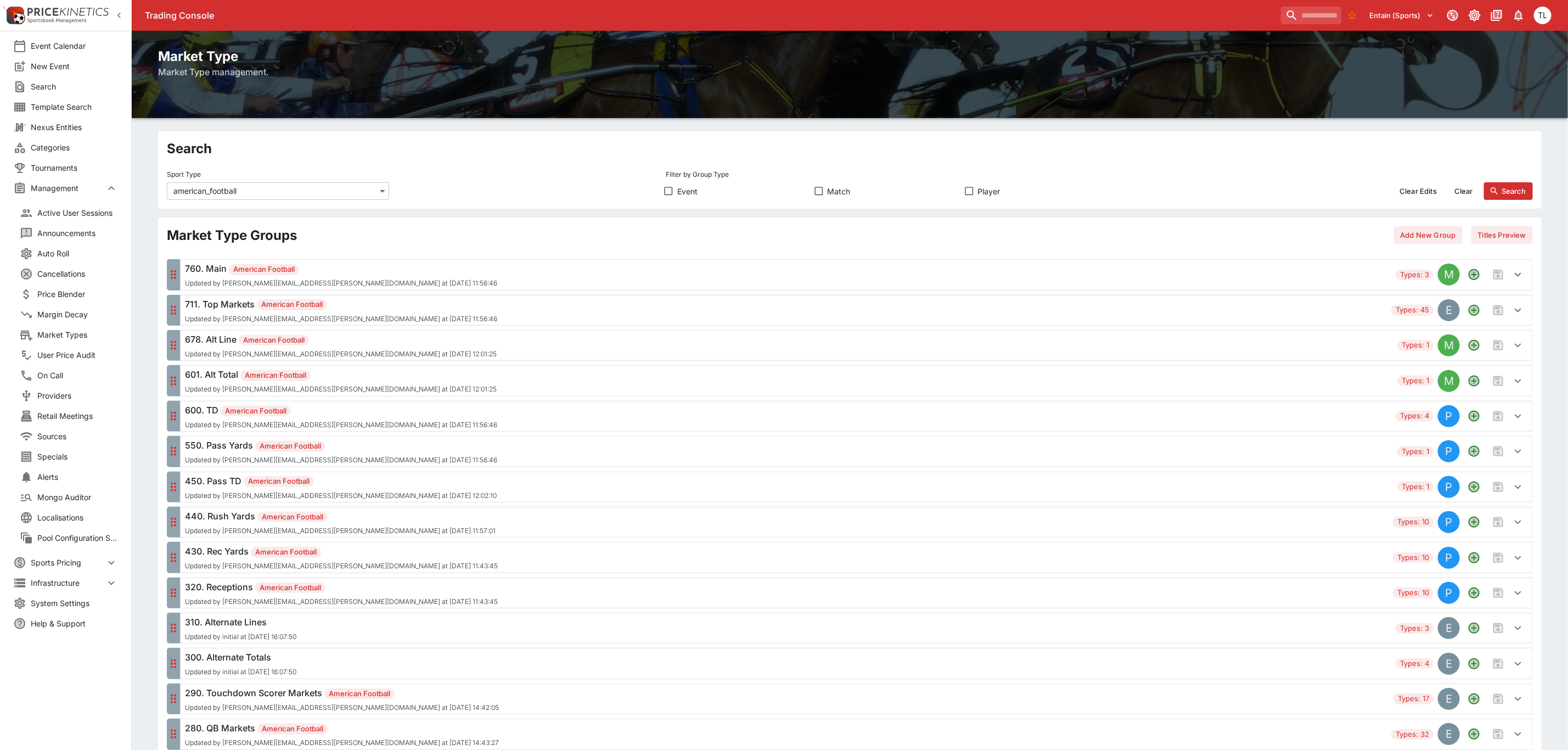
scroll to position [82, 0]
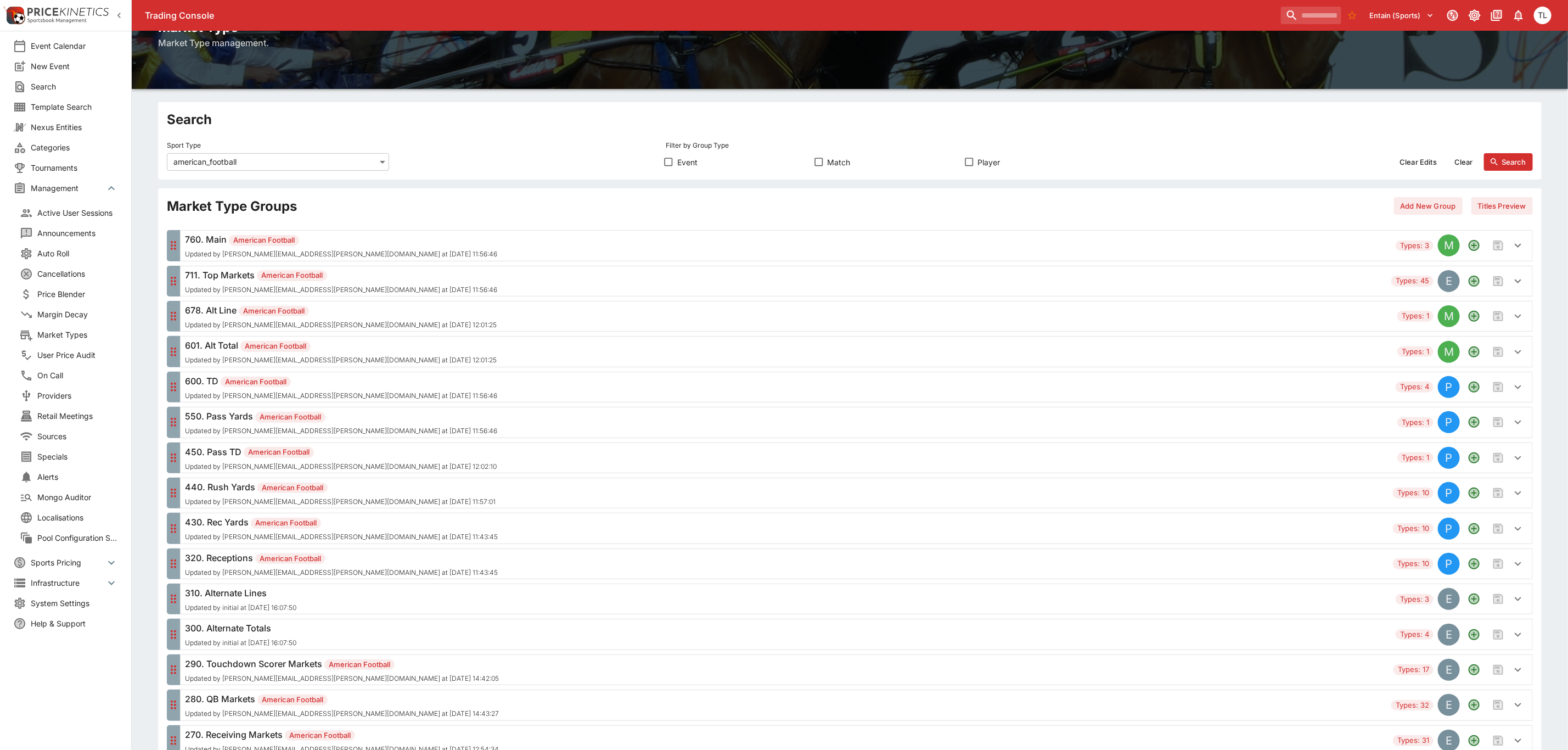
click at [508, 428] on div "550. Pass Yards American Football Updated by [PERSON_NAME][EMAIL_ADDRESS][PERSO…" at bounding box center [789, 422] width 1208 height 25
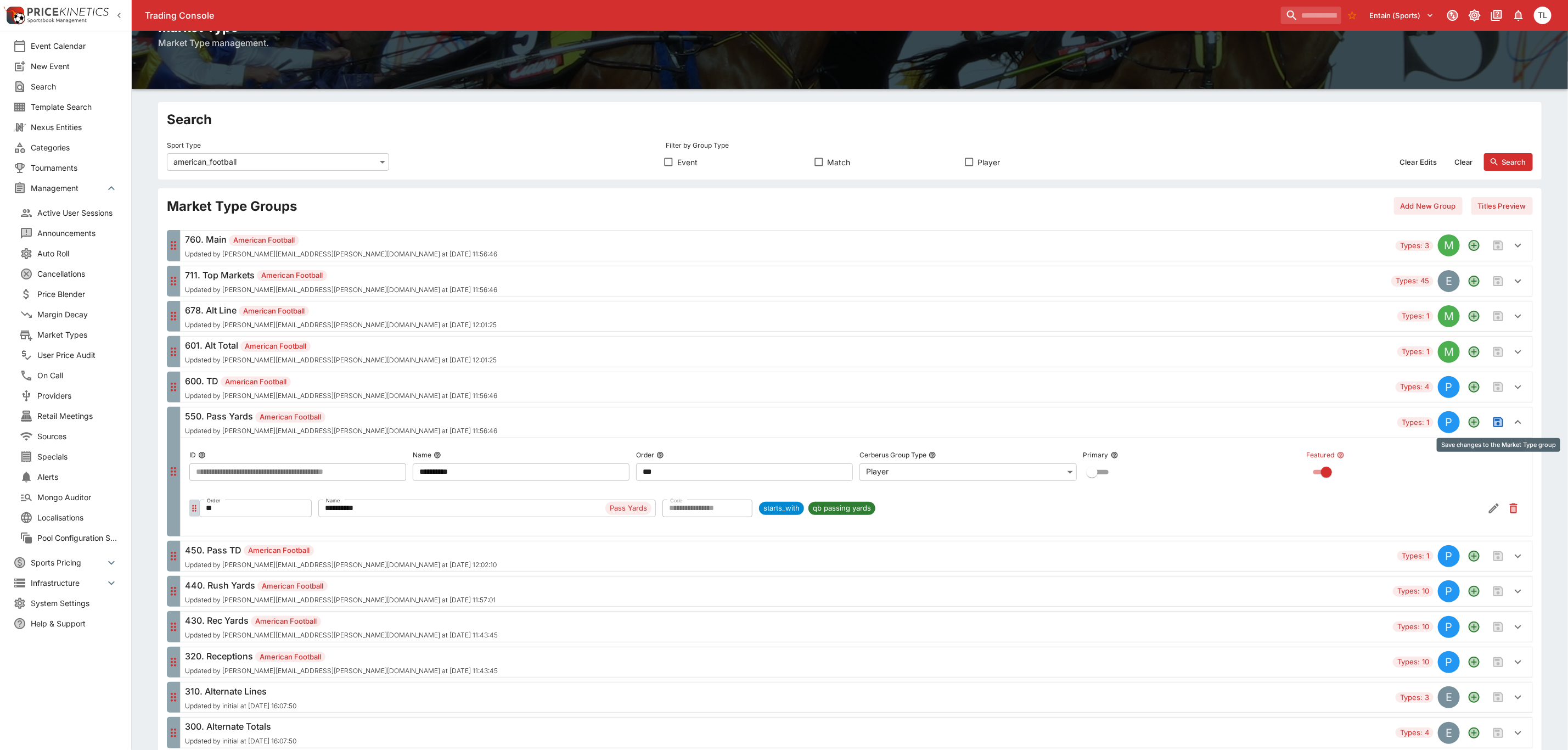
click at [1497, 427] on icon "Save changes to the Market Type group" at bounding box center [1499, 422] width 10 height 10
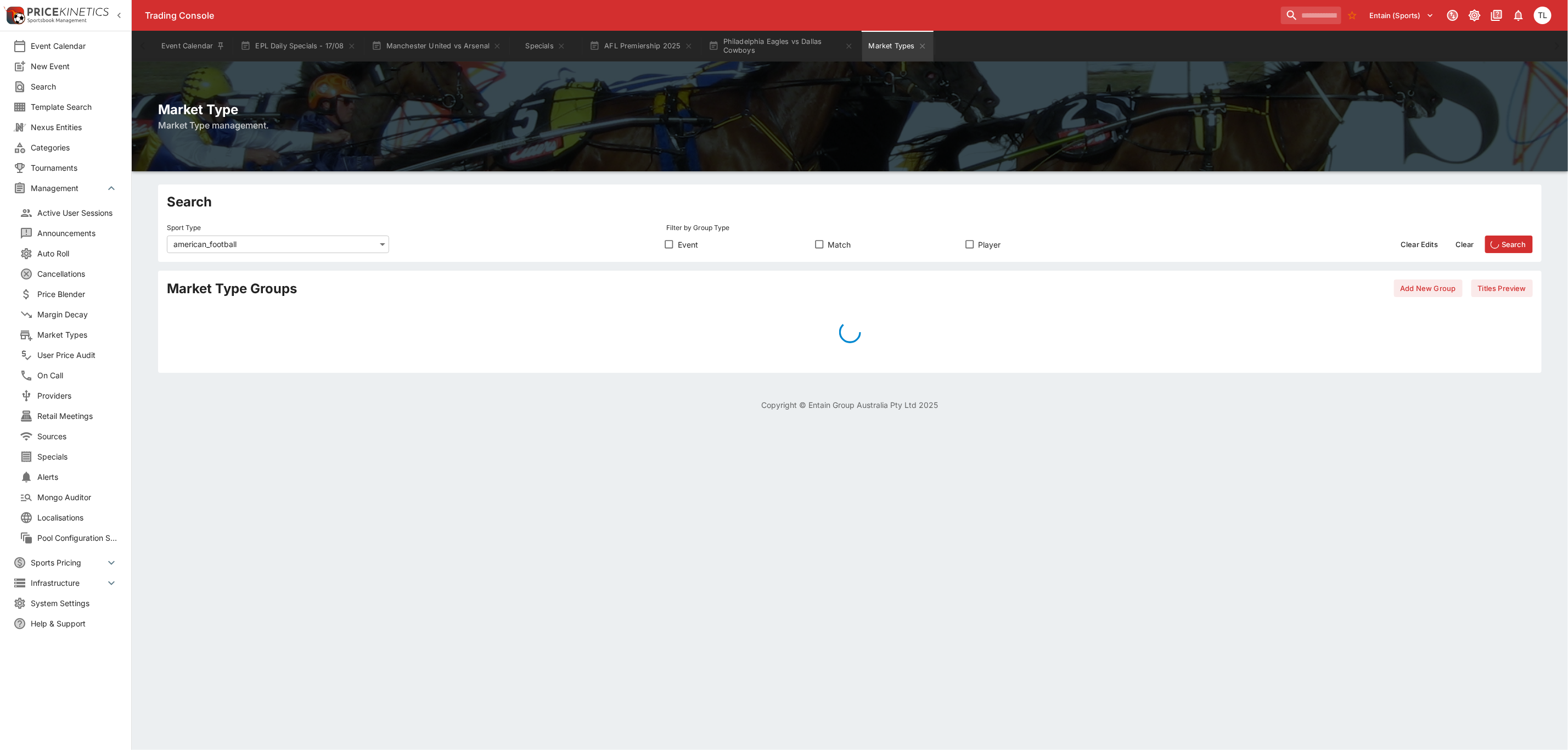
scroll to position [0, 0]
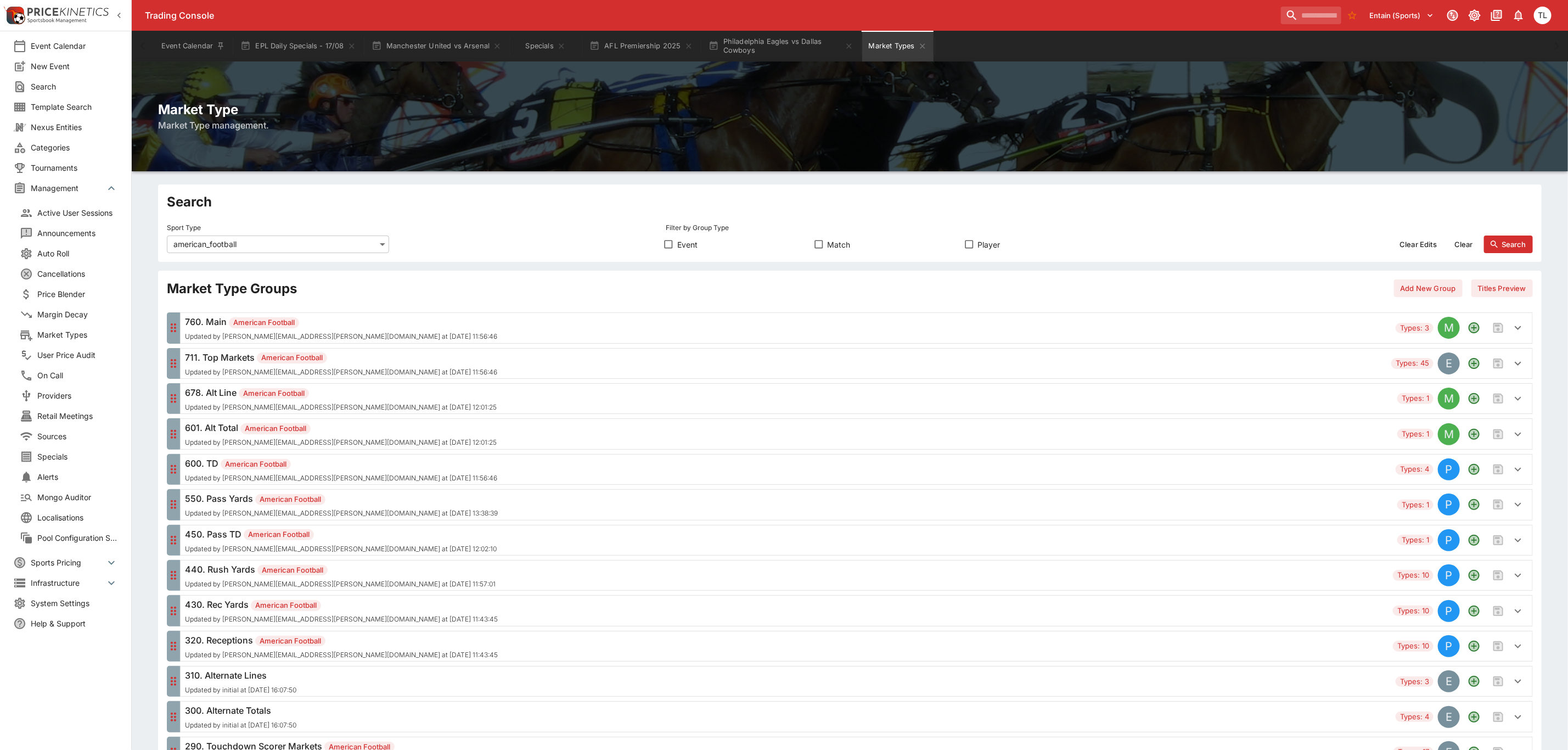
click at [583, 551] on div "450. Pass TD American Football Updated by [PERSON_NAME][EMAIL_ADDRESS][PERSON_N…" at bounding box center [789, 540] width 1208 height 25
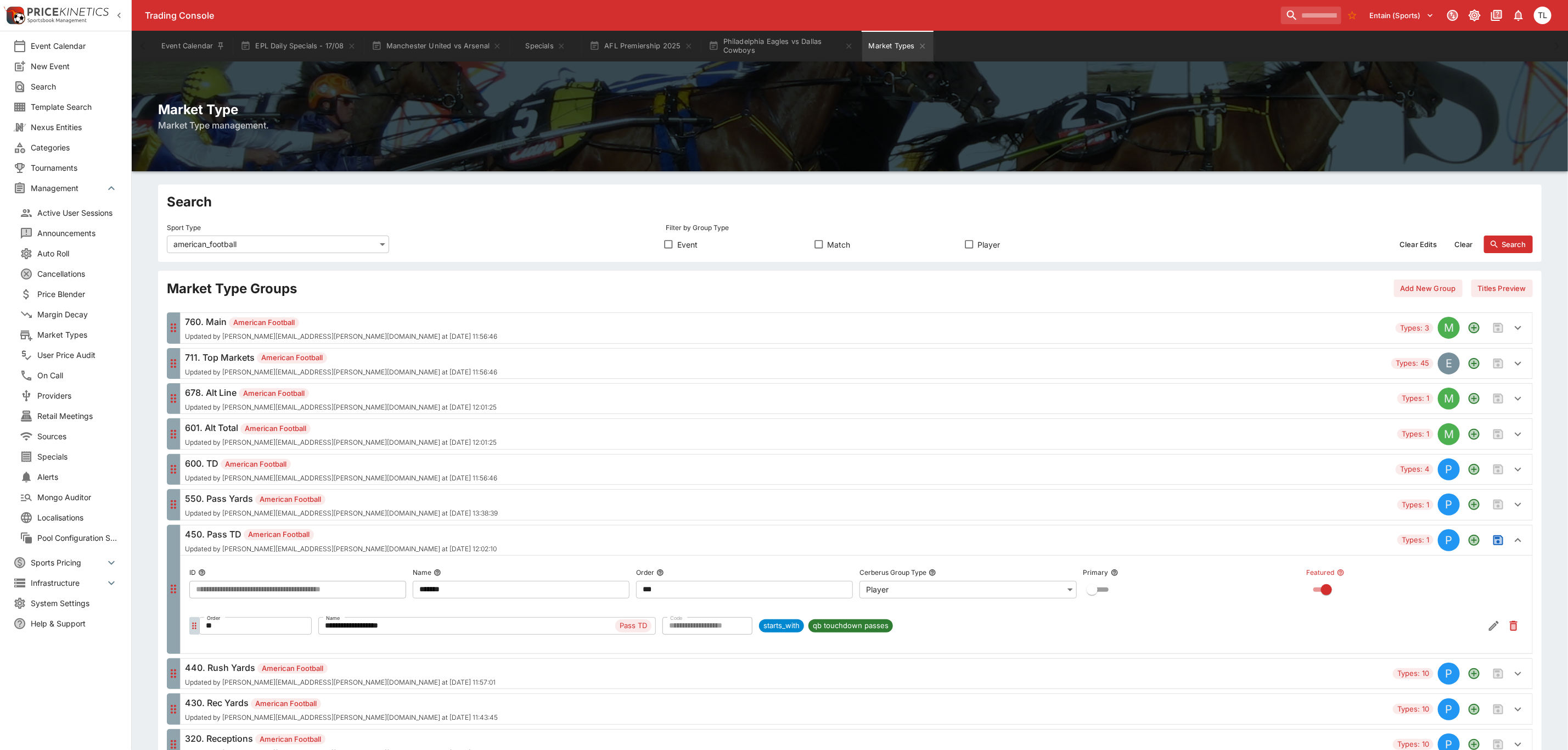
click at [1497, 547] on icon "Save changes to the Market Type group" at bounding box center [1498, 540] width 13 height 13
